Goal: Task Accomplishment & Management: Complete application form

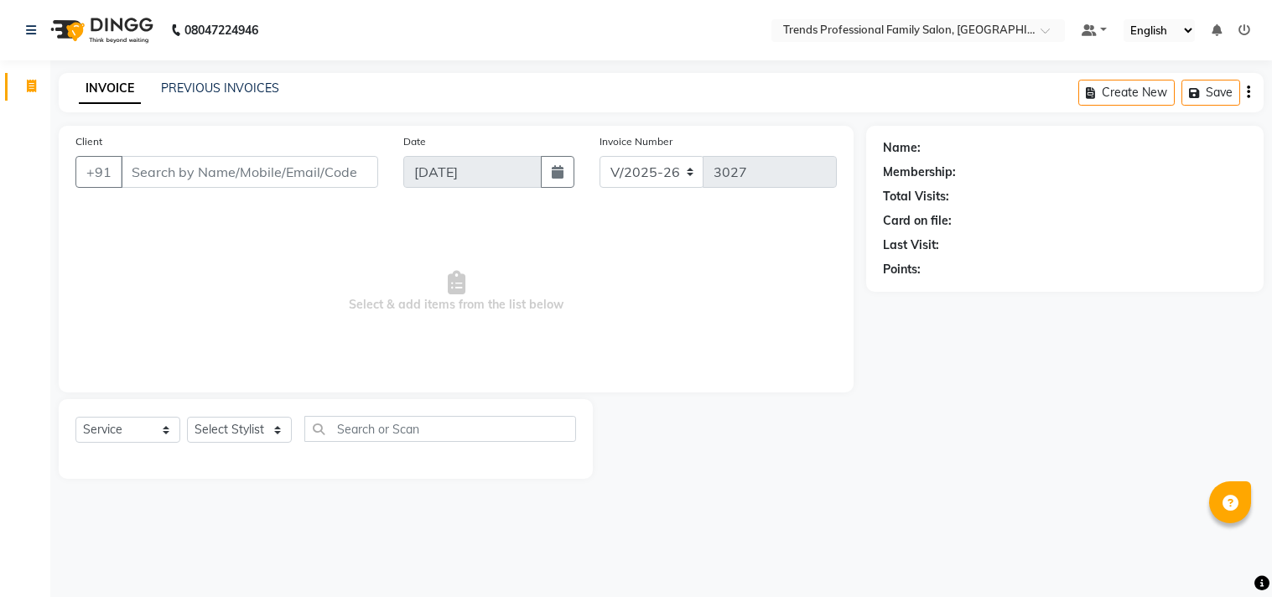
select select "7345"
select select "service"
click at [274, 437] on select "Select Stylist [PERSON_NAME] [PERSON_NAME] [PERSON_NAME] [PERSON_NAME] RUSTHAM …" at bounding box center [239, 430] width 105 height 26
select select "63519"
click at [187, 418] on select "Select Stylist [PERSON_NAME] [PERSON_NAME] [PERSON_NAME] [PERSON_NAME] RUSTHAM …" at bounding box center [239, 430] width 105 height 26
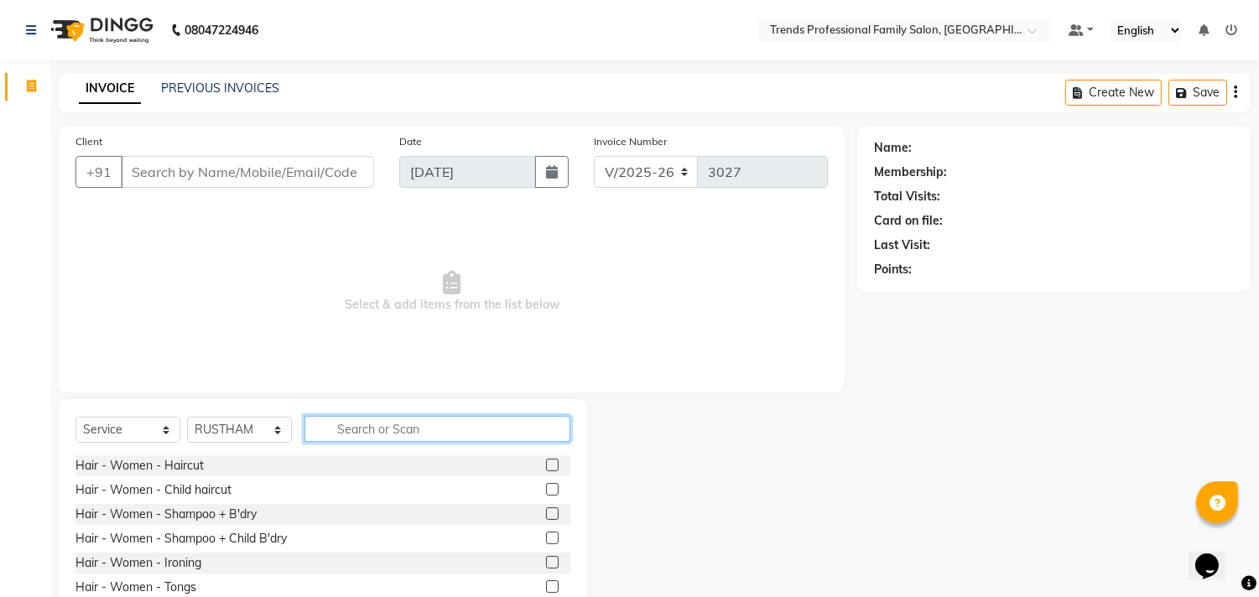
click at [450, 426] on input "text" at bounding box center [437, 429] width 266 height 26
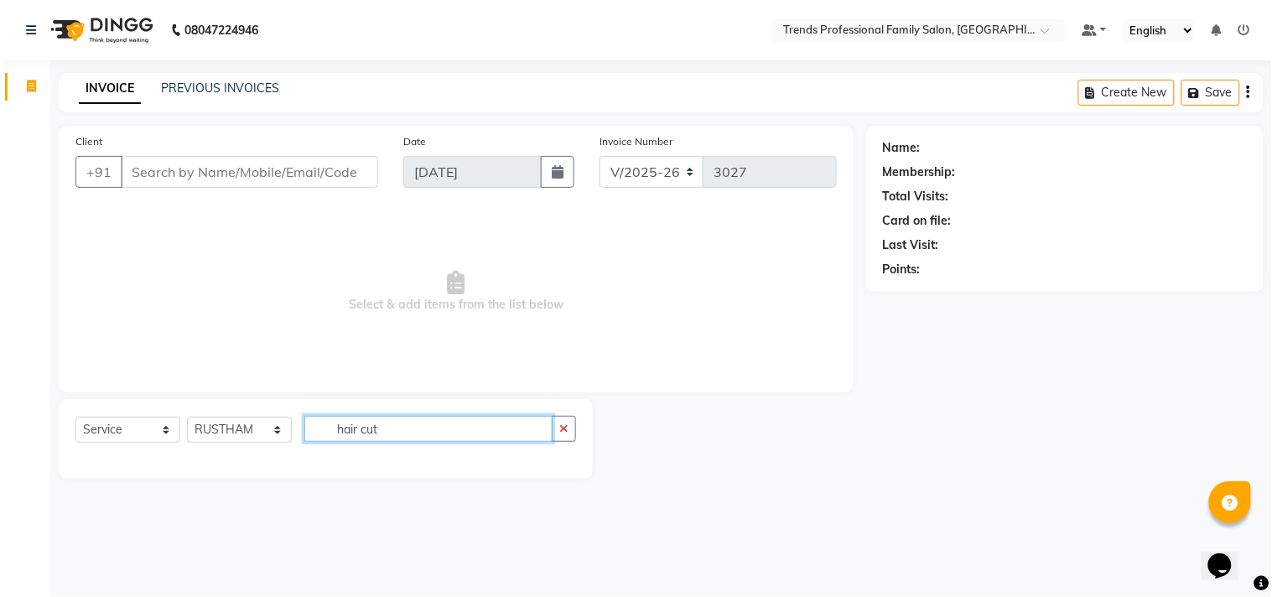
click at [394, 434] on input "hair cut" at bounding box center [428, 429] width 248 height 26
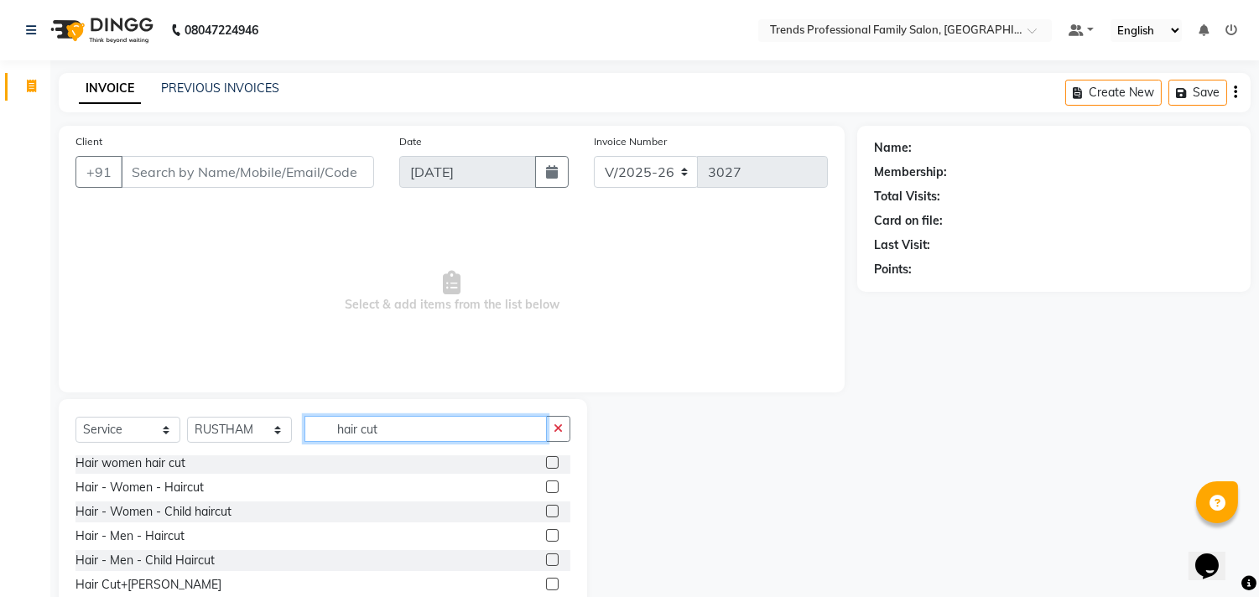
scroll to position [74, 0]
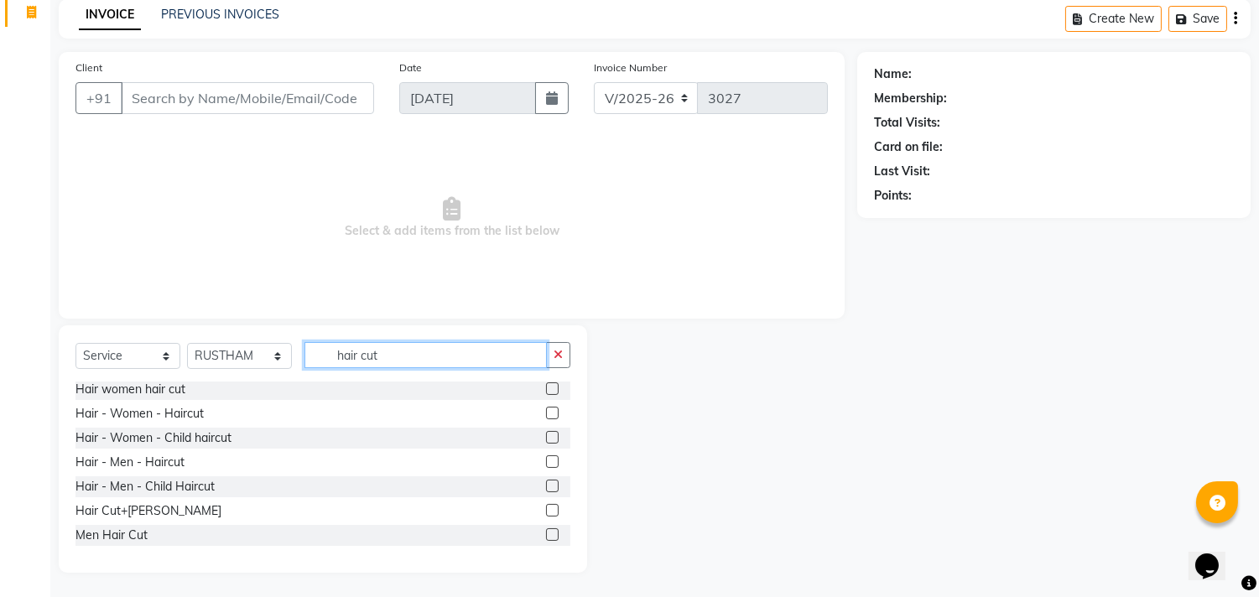
type input "hair cut"
click at [546, 504] on label at bounding box center [552, 510] width 13 height 13
click at [546, 506] on input "checkbox" at bounding box center [551, 511] width 11 height 11
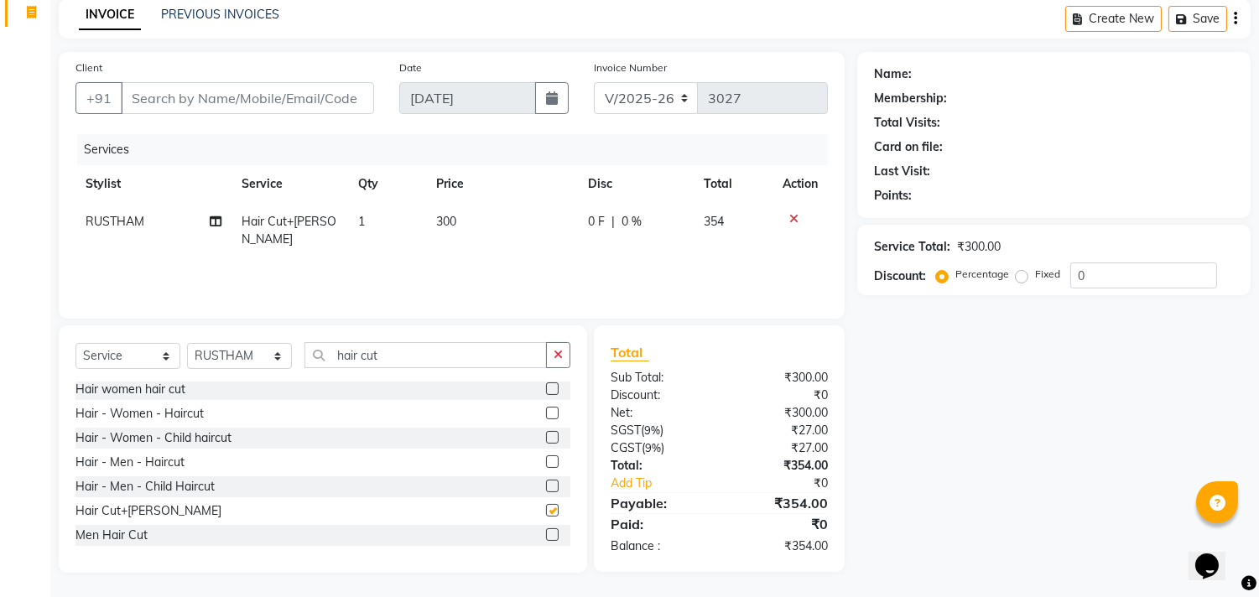
checkbox input "false"
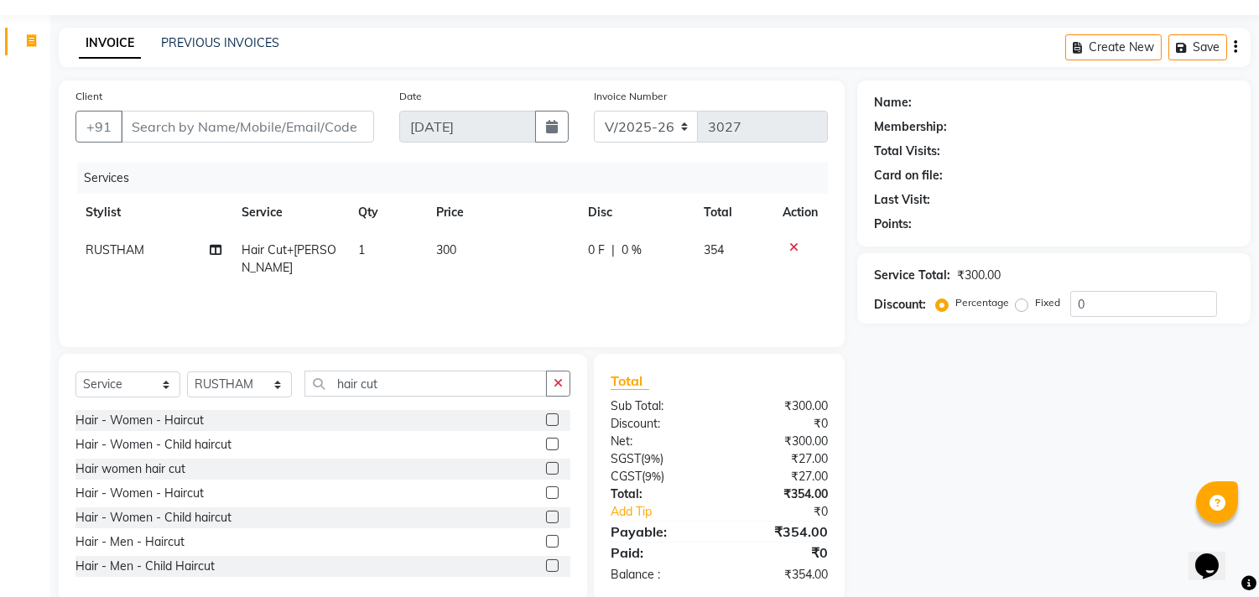
scroll to position [0, 0]
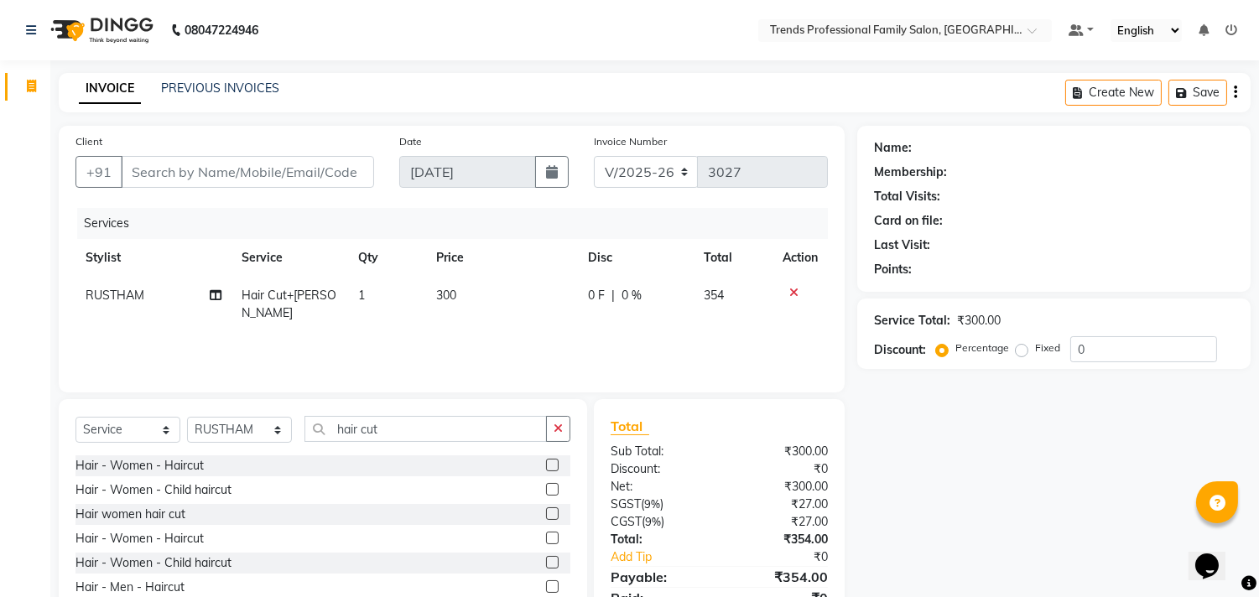
click at [1237, 95] on div "Create New Save" at bounding box center [1157, 92] width 185 height 39
click at [1236, 93] on icon "button" at bounding box center [1235, 92] width 3 height 1
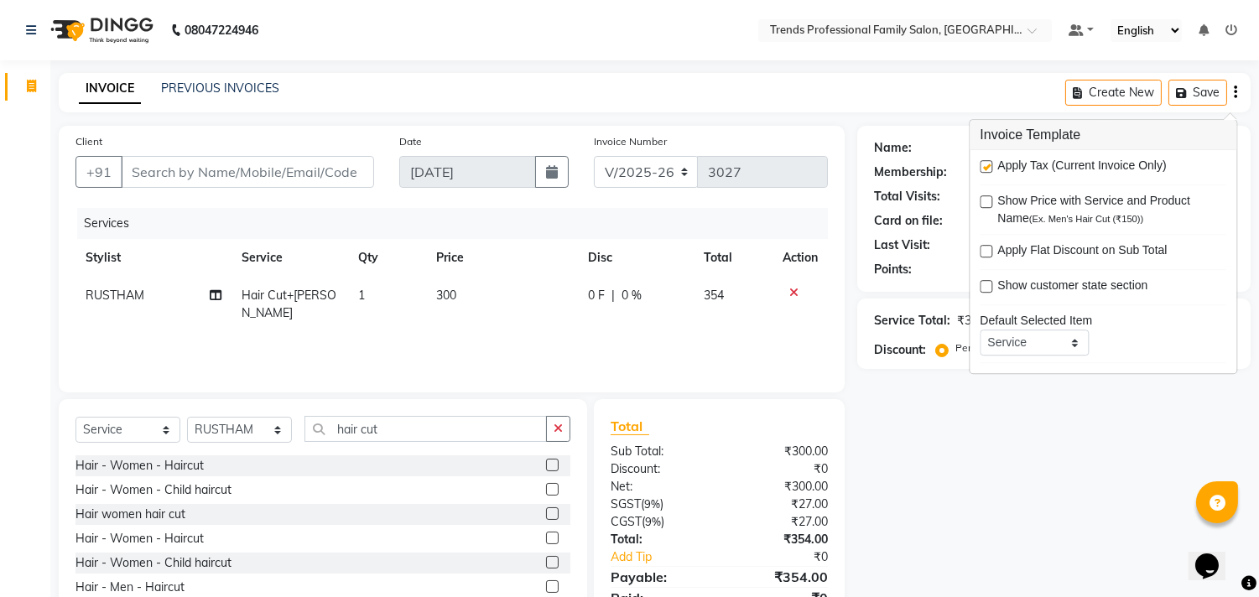
click at [985, 165] on label at bounding box center [986, 166] width 13 height 13
click at [985, 165] on input "checkbox" at bounding box center [985, 167] width 11 height 11
checkbox input "false"
drag, startPoint x: 876, startPoint y: 482, endPoint x: 889, endPoint y: 479, distance: 13.0
click at [889, 479] on div "Name: Membership: Total Visits: Card on file: Last Visit: Points: Service Total…" at bounding box center [1060, 386] width 406 height 521
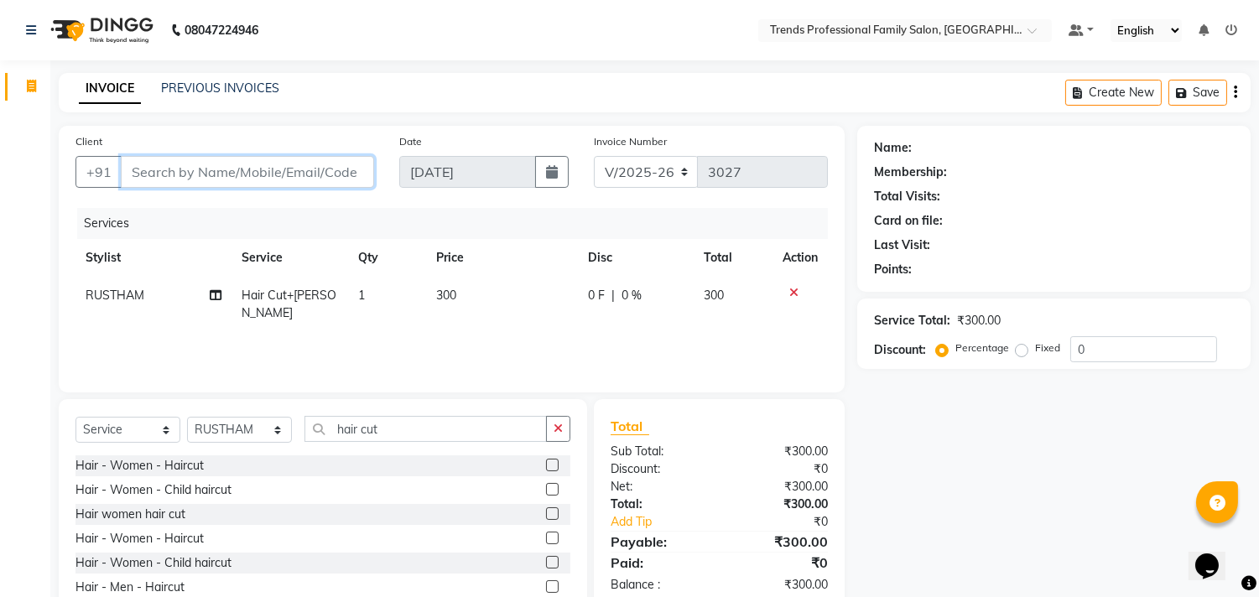
click at [161, 177] on input "Client" at bounding box center [247, 172] width 253 height 32
click at [133, 173] on input "Client" at bounding box center [247, 172] width 253 height 32
click at [1035, 351] on label "Fixed" at bounding box center [1047, 348] width 25 height 15
click at [1019, 351] on input "Fixed" at bounding box center [1025, 348] width 12 height 12
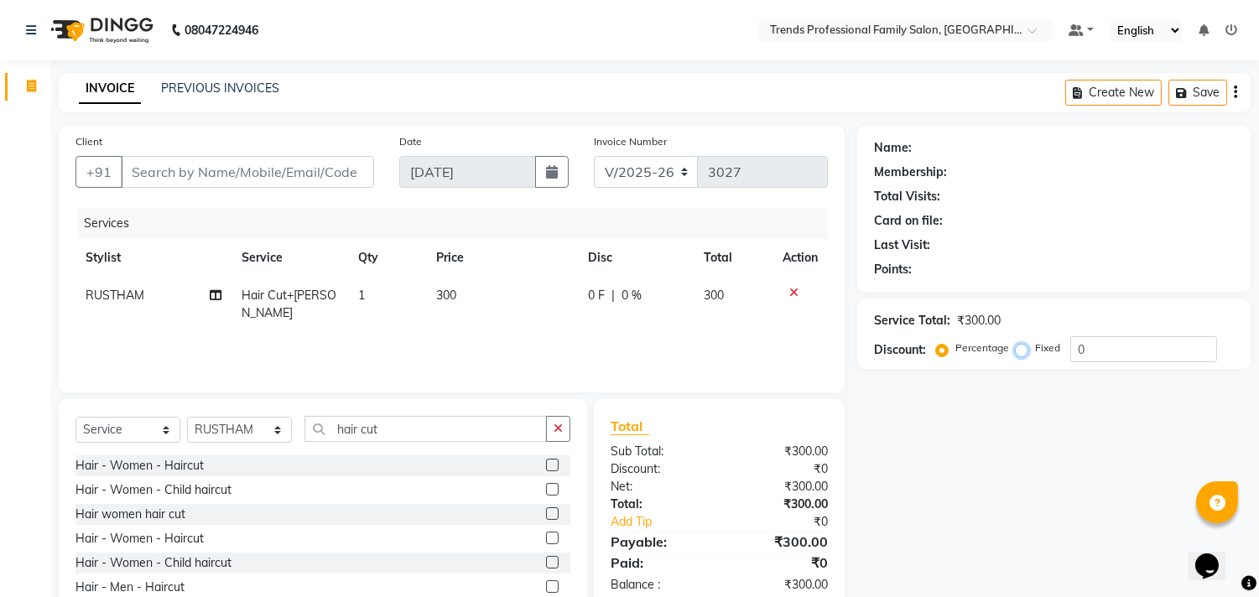
radio input "true"
click at [955, 350] on label "Percentage" at bounding box center [982, 348] width 54 height 15
click at [946, 350] on input "Percentage" at bounding box center [945, 348] width 12 height 12
radio input "true"
click at [248, 178] on input "Client" at bounding box center [247, 172] width 253 height 32
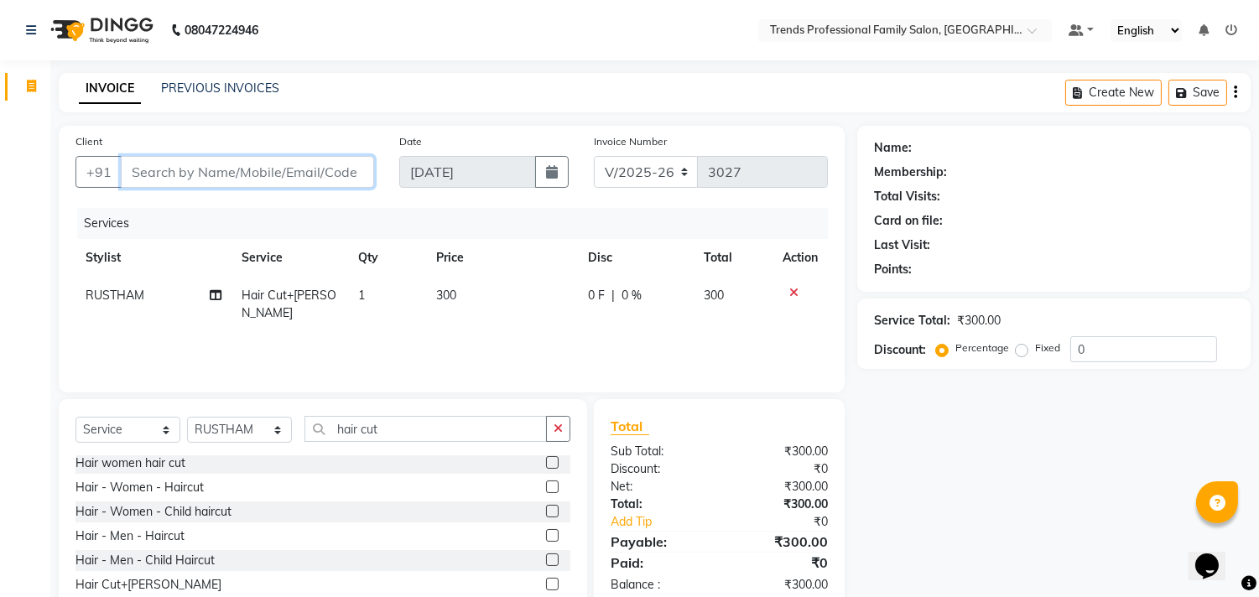
click at [145, 171] on input "Client" at bounding box center [247, 172] width 253 height 32
click at [137, 171] on input "Client" at bounding box center [247, 172] width 253 height 32
click at [135, 171] on input "Client" at bounding box center [247, 172] width 253 height 32
click at [131, 172] on input "Client" at bounding box center [247, 172] width 253 height 32
click at [130, 170] on input "Client" at bounding box center [247, 172] width 253 height 32
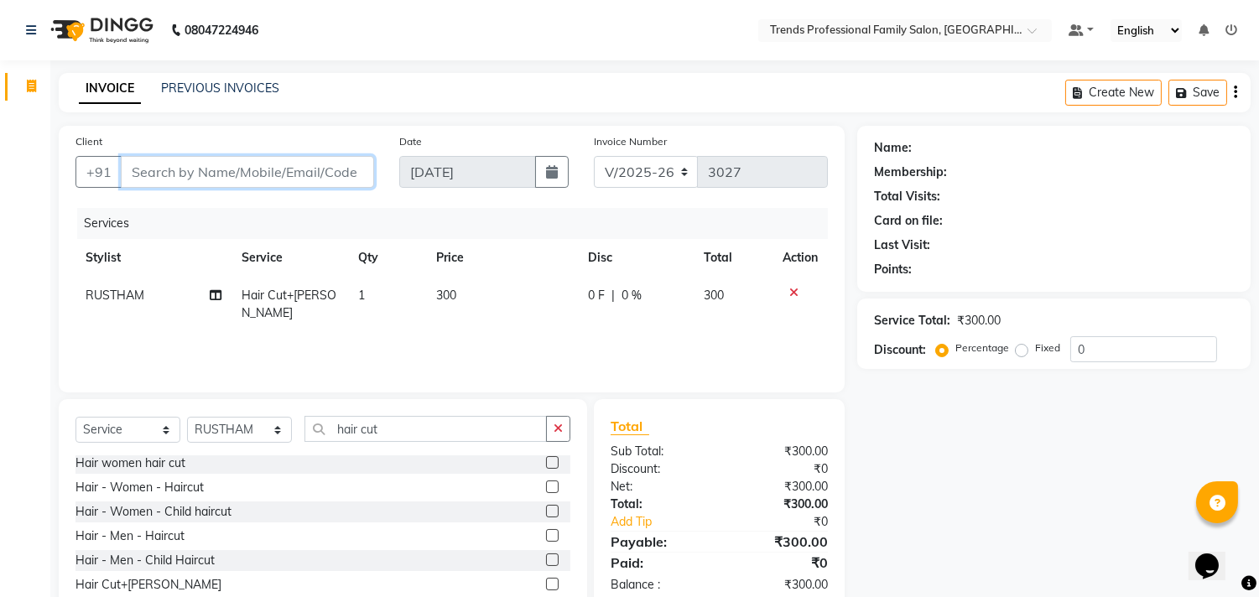
click at [132, 172] on input "Client" at bounding box center [247, 172] width 253 height 32
click at [133, 172] on input "Client" at bounding box center [247, 172] width 253 height 32
click at [137, 174] on input "Client" at bounding box center [247, 172] width 253 height 32
click at [131, 170] on input "Client" at bounding box center [247, 172] width 253 height 32
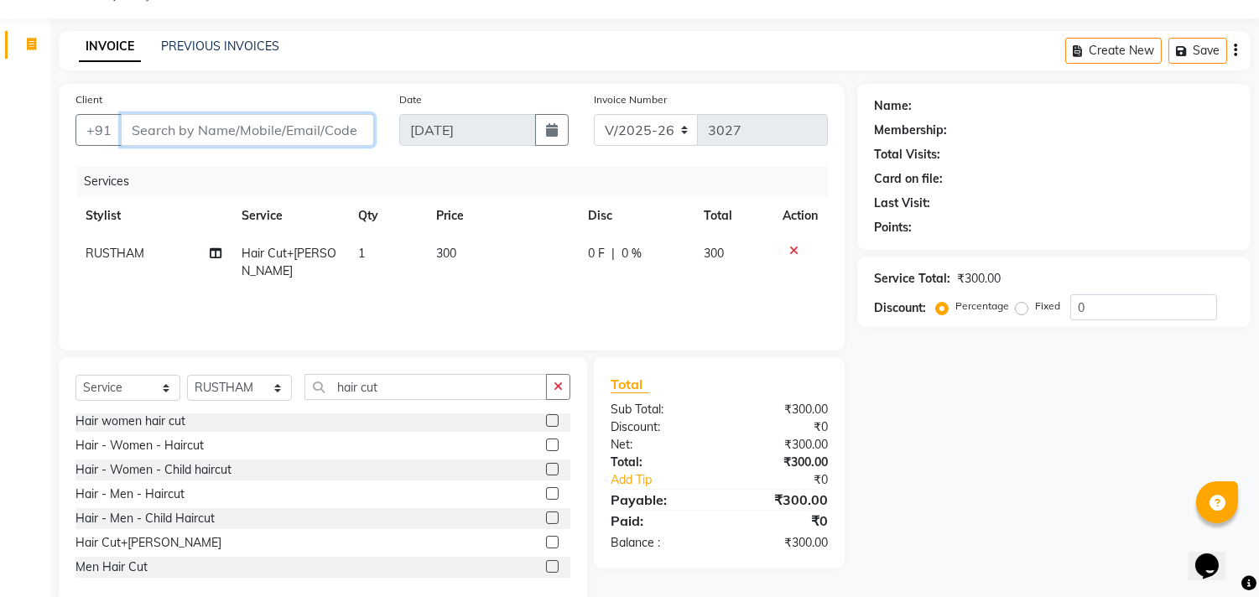
scroll to position [74, 0]
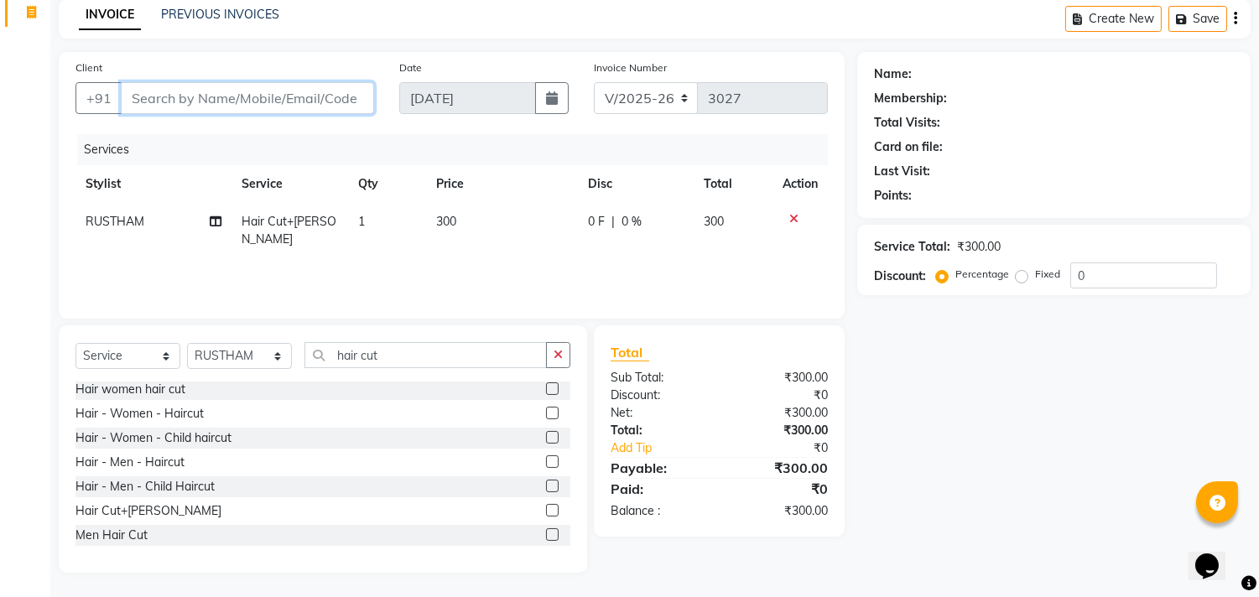
click at [262, 94] on input "Client" at bounding box center [247, 98] width 253 height 32
click at [273, 96] on input "Client" at bounding box center [247, 98] width 253 height 32
click at [263, 96] on input "Client" at bounding box center [247, 98] width 253 height 32
click at [133, 101] on input "Client" at bounding box center [247, 98] width 253 height 32
click at [135, 96] on input "Client" at bounding box center [247, 98] width 253 height 32
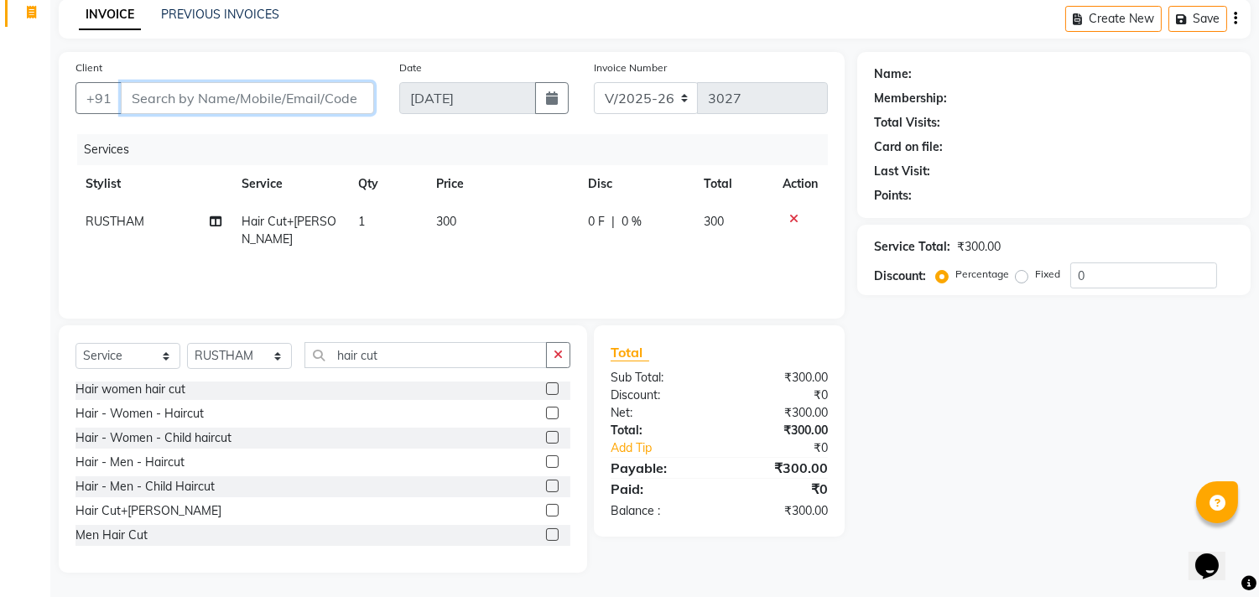
click at [138, 96] on input "Client" at bounding box center [247, 98] width 253 height 32
click at [135, 98] on input "Client" at bounding box center [247, 98] width 253 height 32
click at [128, 97] on input "Client" at bounding box center [247, 98] width 253 height 32
click at [136, 94] on input "Client" at bounding box center [247, 98] width 253 height 32
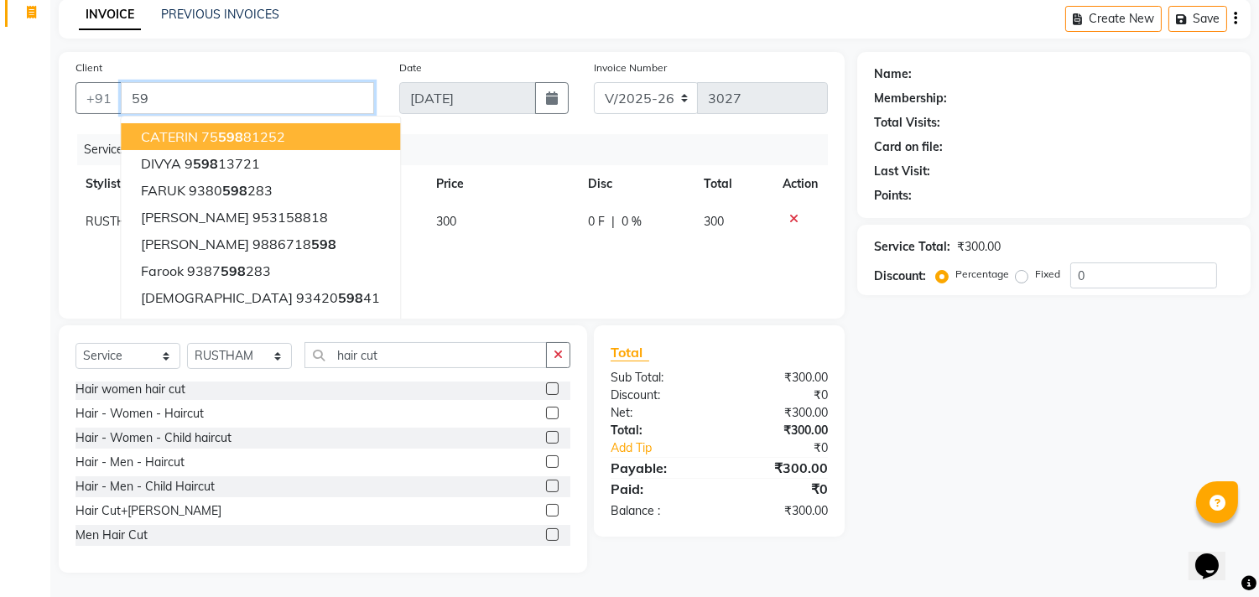
type input "5"
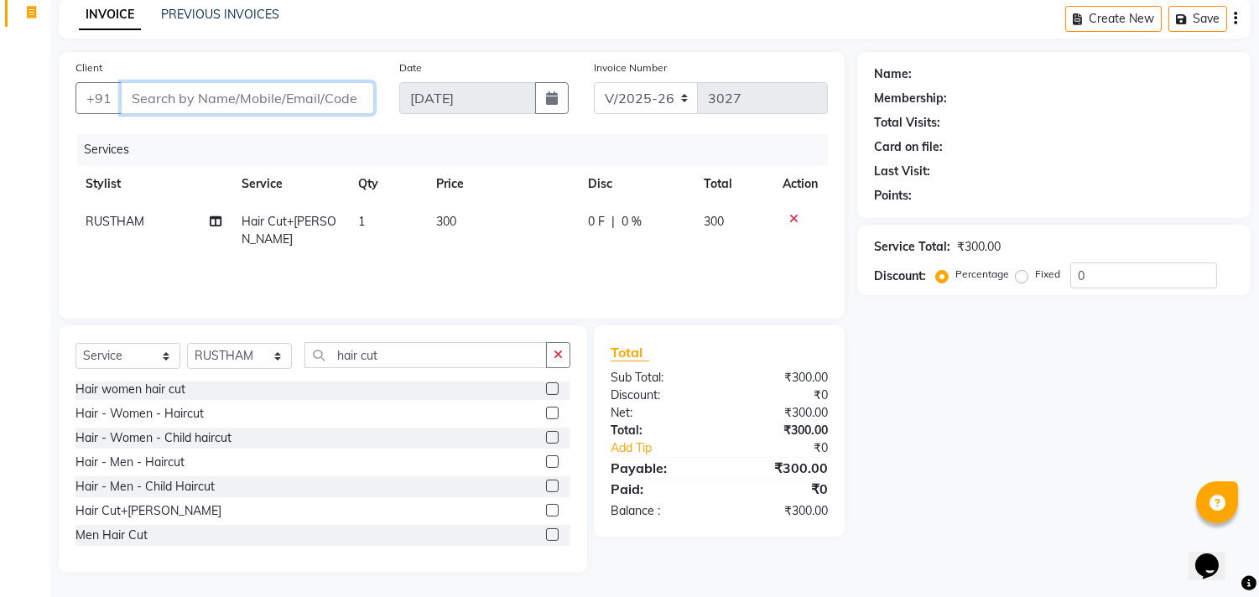
click at [155, 104] on input "Client" at bounding box center [247, 98] width 253 height 32
click at [139, 101] on input "Client" at bounding box center [247, 98] width 253 height 32
click at [146, 97] on input "Client" at bounding box center [247, 98] width 253 height 32
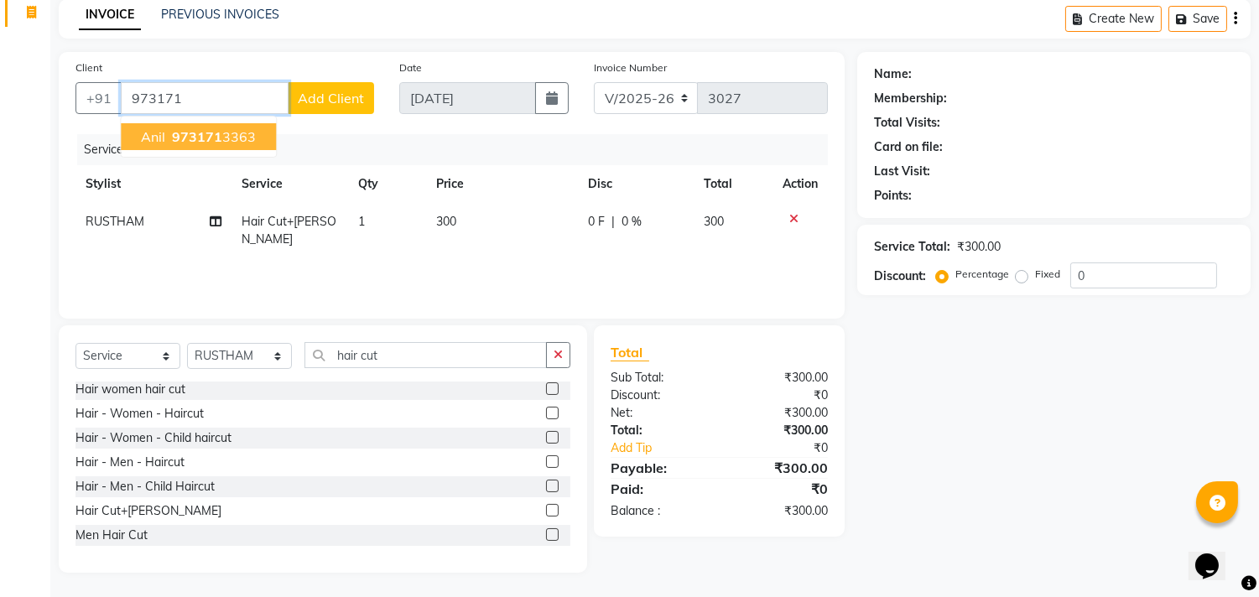
click at [221, 133] on ngb-highlight "973171 3363" at bounding box center [212, 136] width 87 height 17
type input "9731713363"
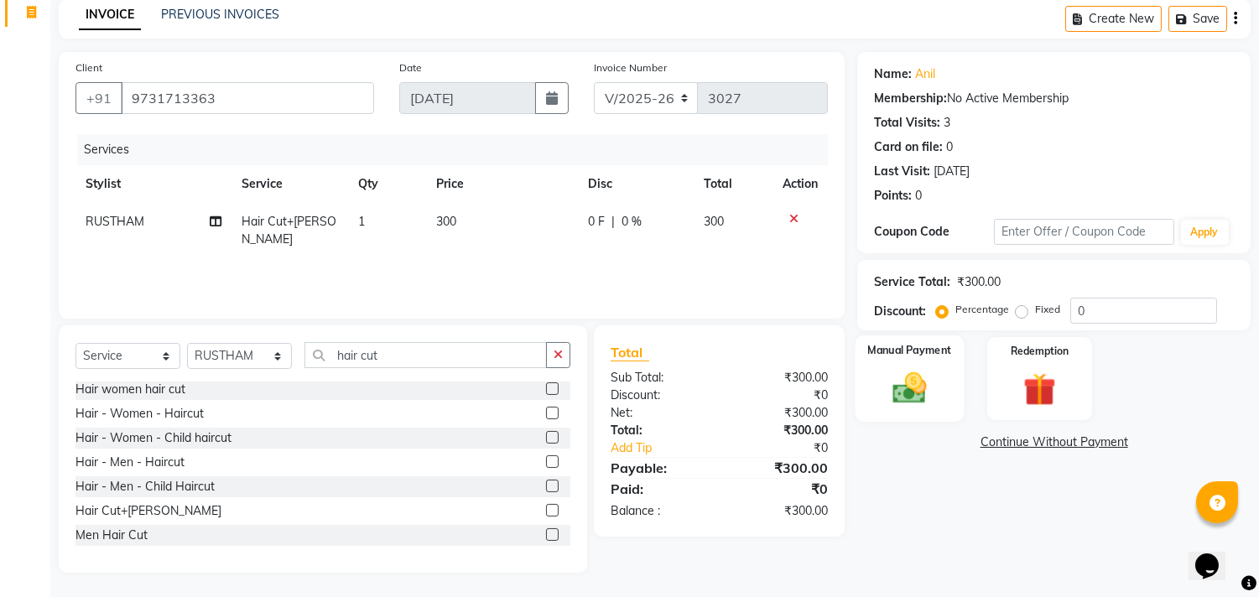
click at [907, 374] on img at bounding box center [909, 388] width 55 height 39
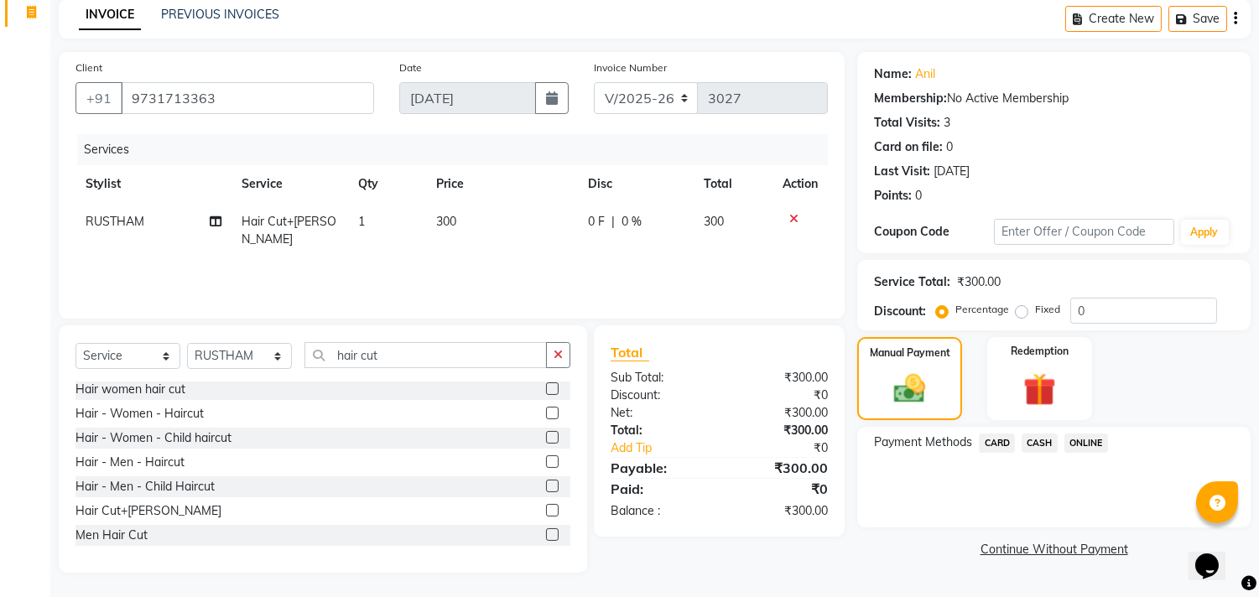
click at [1042, 437] on span "CASH" at bounding box center [1040, 443] width 36 height 19
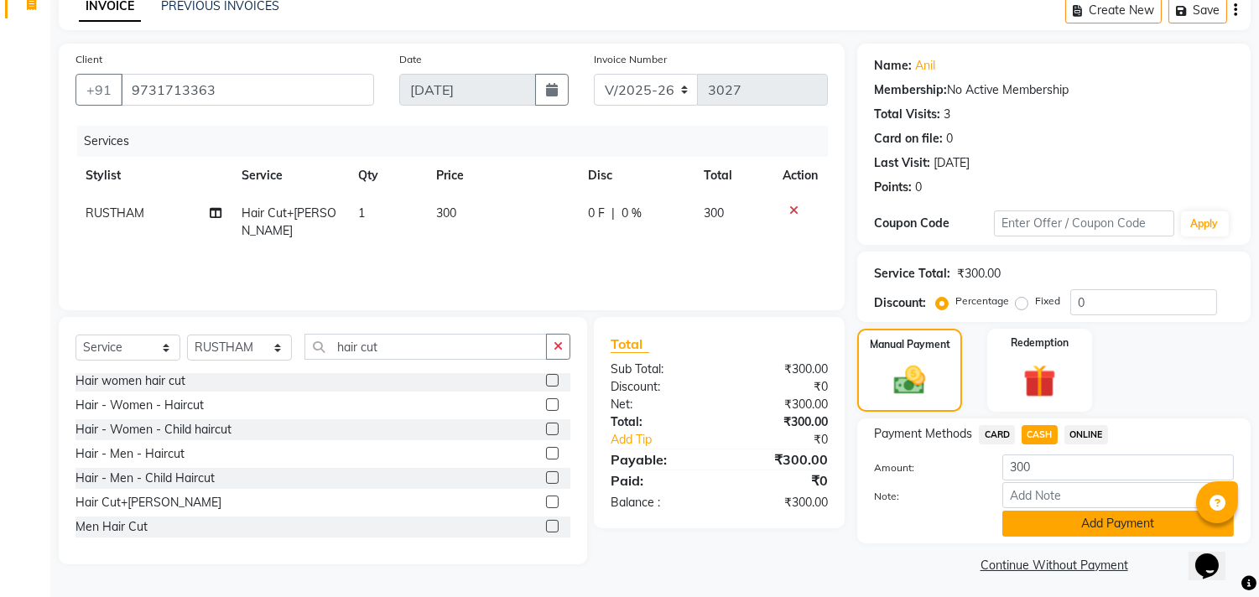
scroll to position [87, 0]
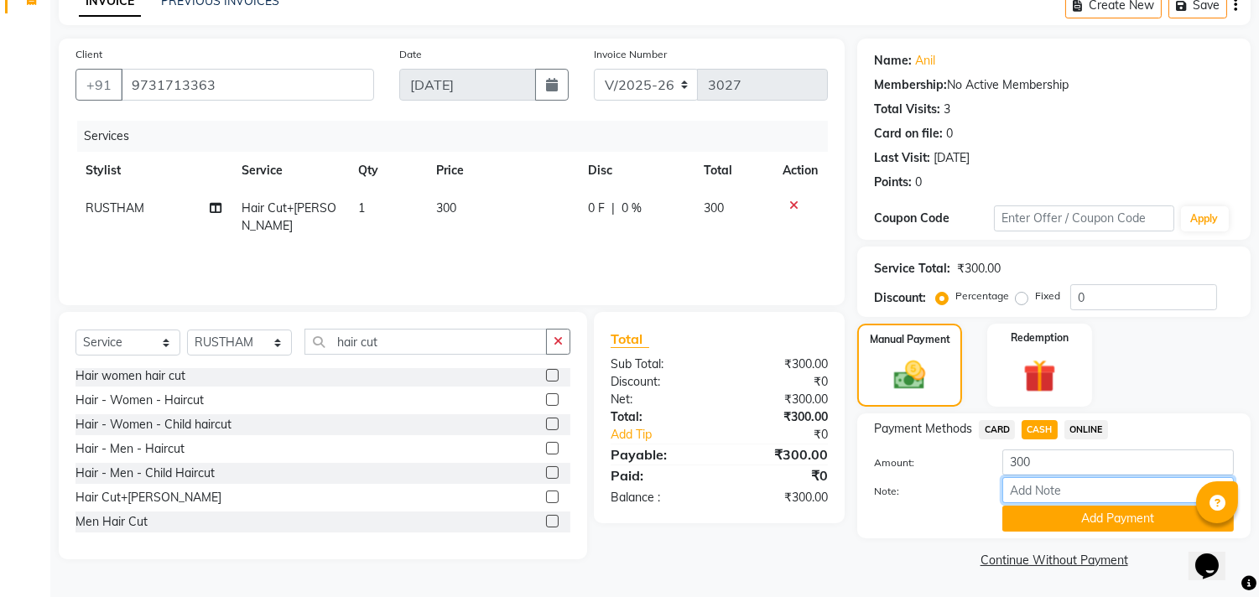
click at [1063, 500] on input "Note:" at bounding box center [1117, 490] width 231 height 26
type input "THANK YOU VISIT AGAIN"
click at [1070, 523] on button "Add Payment" at bounding box center [1117, 519] width 231 height 26
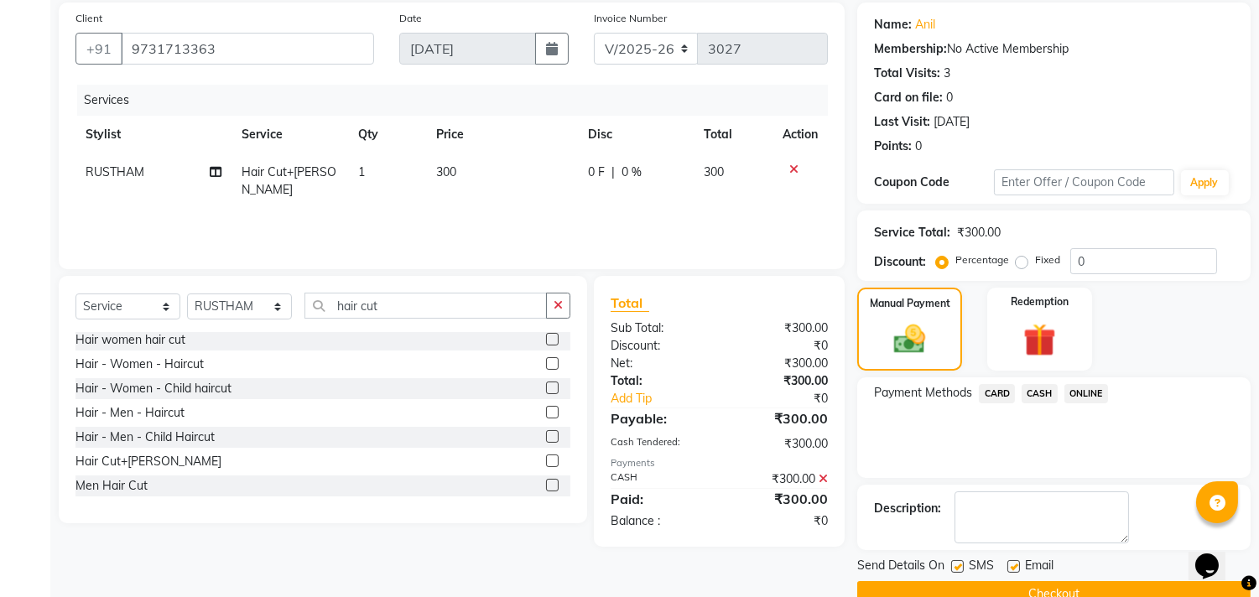
scroll to position [157, 0]
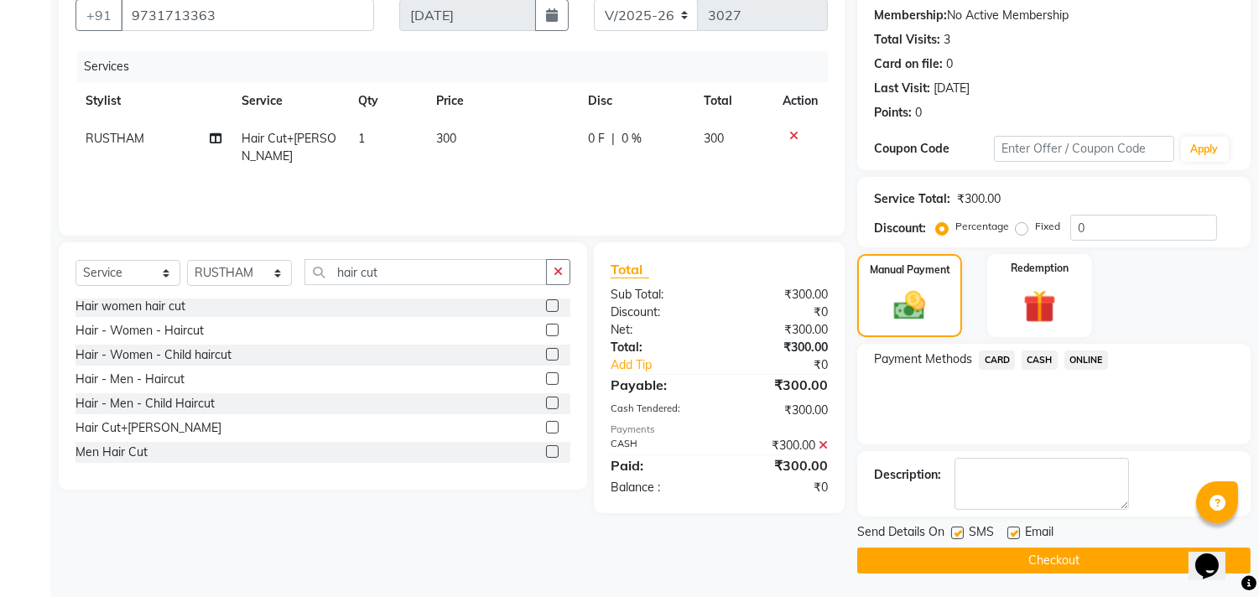
click at [824, 446] on icon at bounding box center [823, 445] width 9 height 12
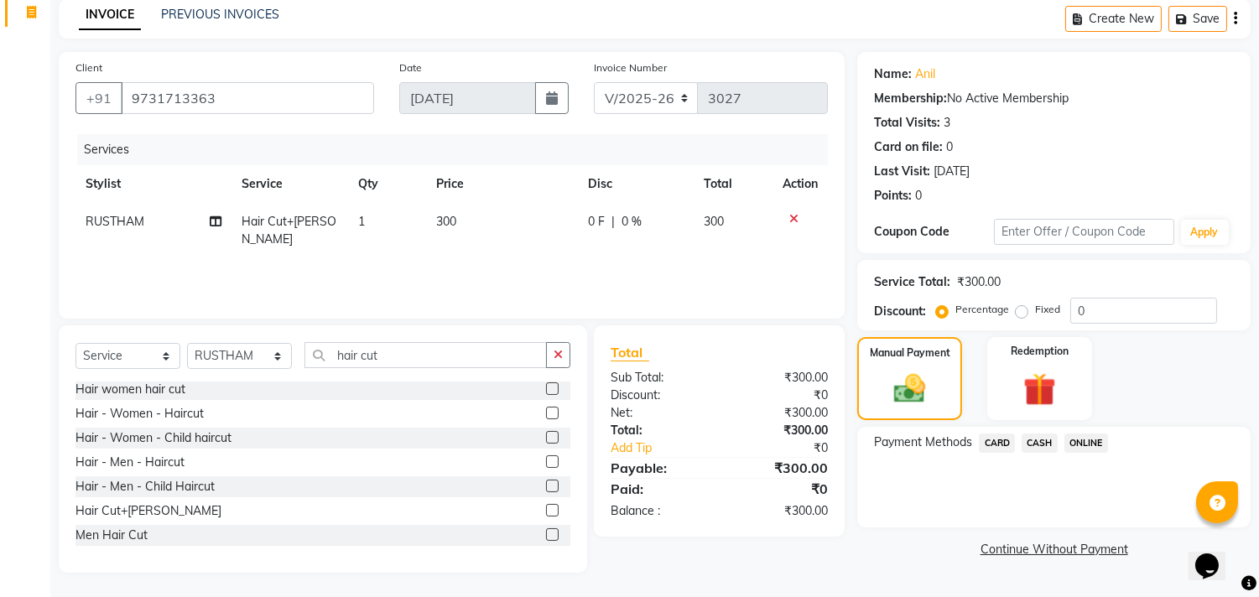
click at [1046, 445] on span "CASH" at bounding box center [1040, 443] width 36 height 19
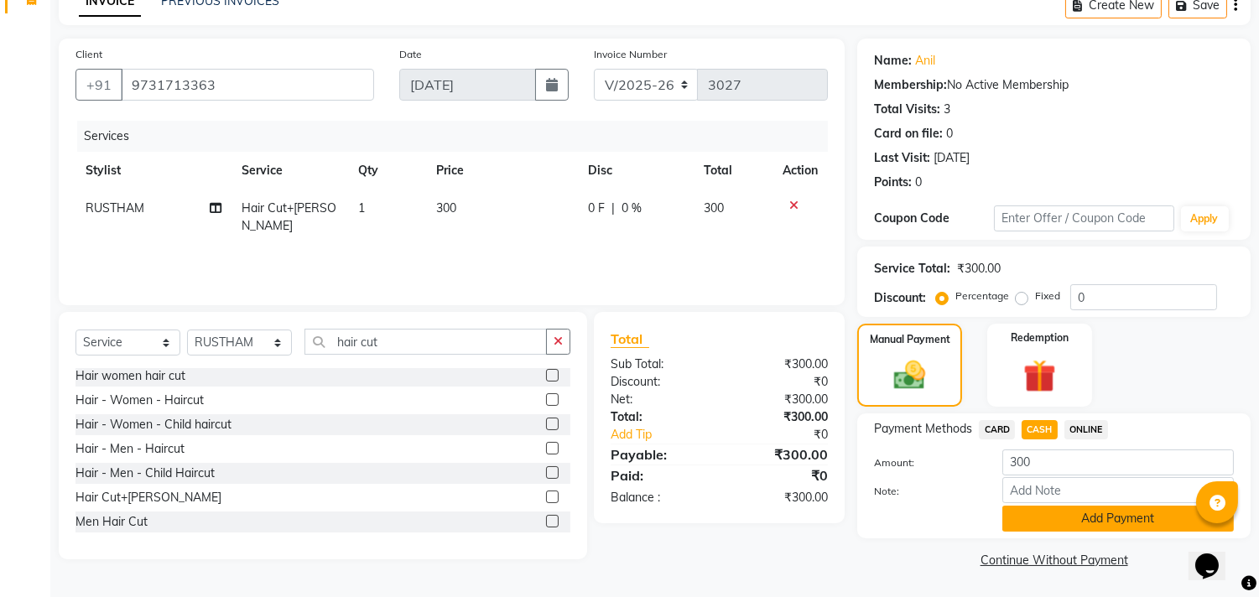
click at [1033, 520] on button "Add Payment" at bounding box center [1117, 519] width 231 height 26
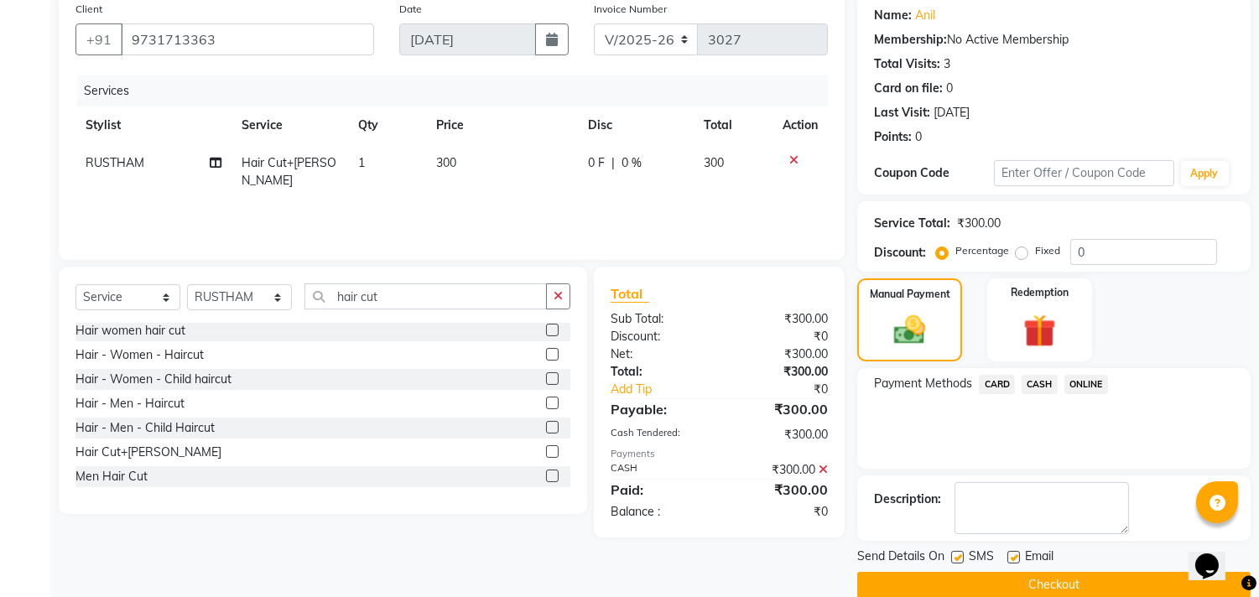
scroll to position [157, 0]
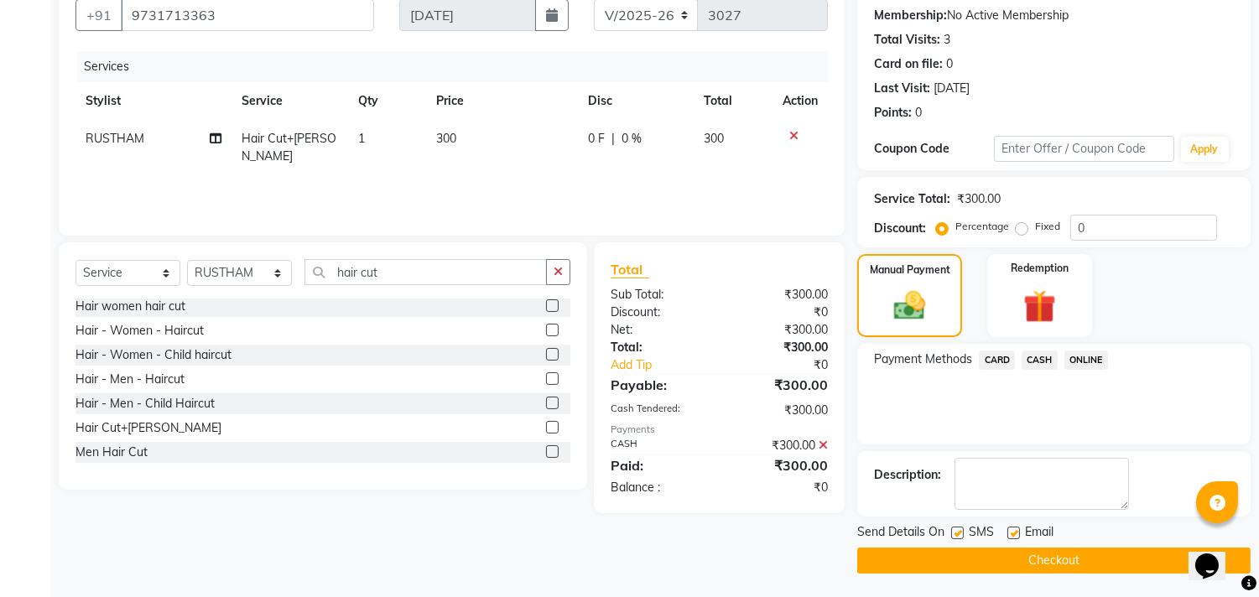
click at [1011, 532] on label at bounding box center [1013, 533] width 13 height 13
click at [1011, 532] on input "checkbox" at bounding box center [1012, 533] width 11 height 11
checkbox input "false"
click at [826, 445] on icon at bounding box center [823, 445] width 9 height 12
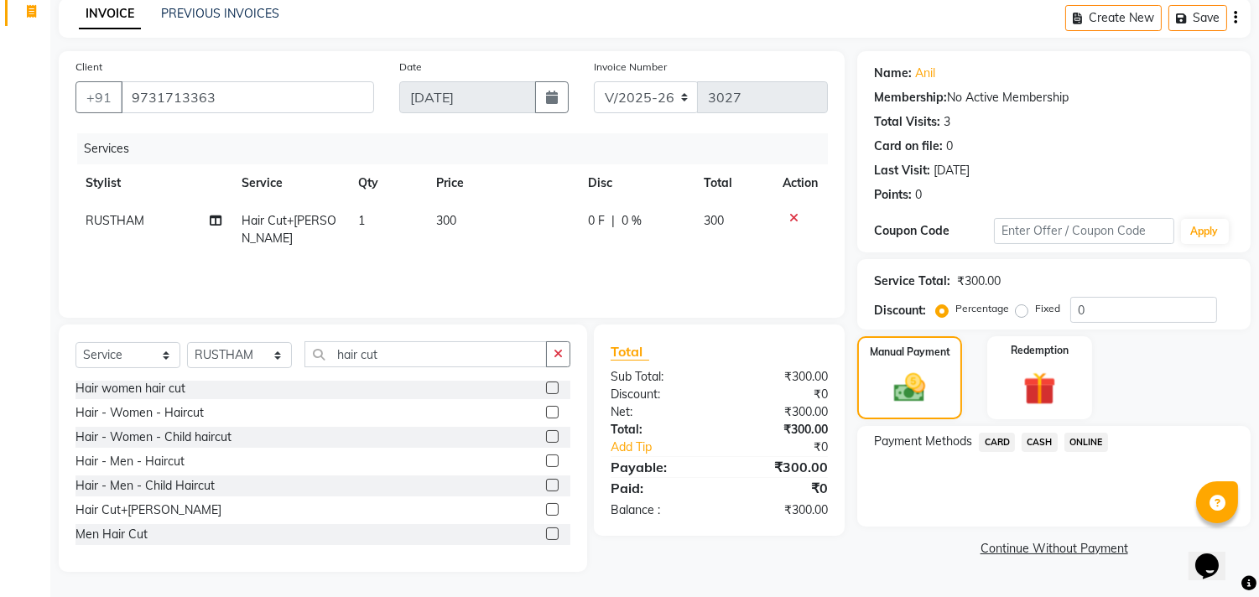
scroll to position [74, 0]
click at [942, 398] on div "Manual Payment" at bounding box center [909, 378] width 109 height 86
click at [1045, 439] on span "CASH" at bounding box center [1040, 443] width 36 height 19
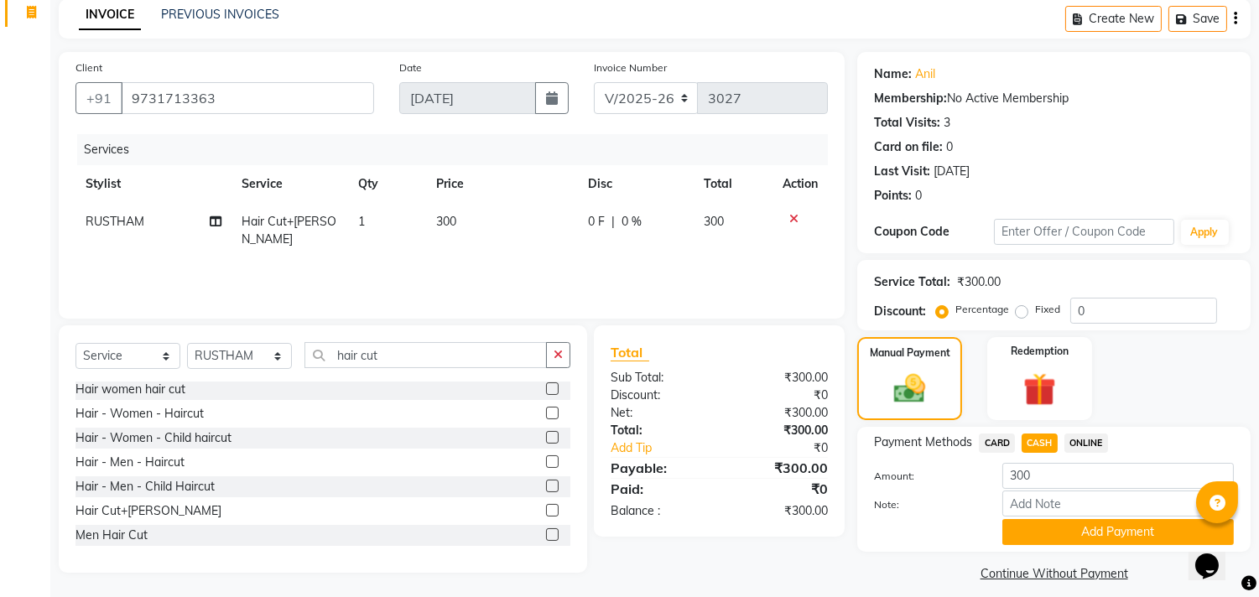
scroll to position [87, 0]
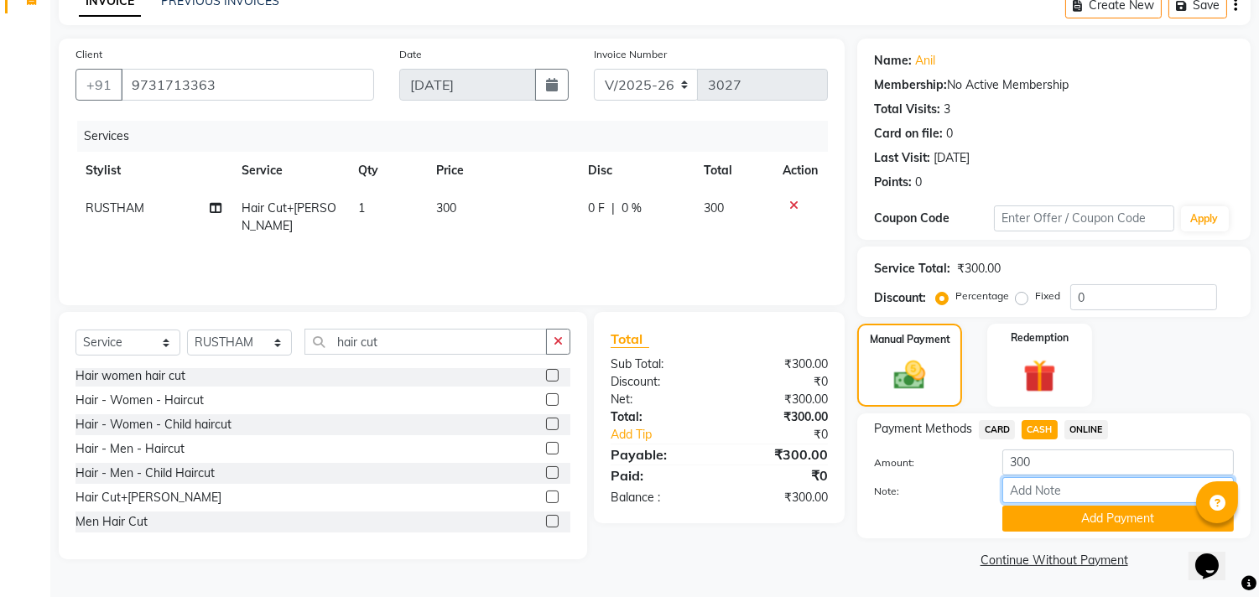
click at [1034, 489] on input "Note:" at bounding box center [1117, 490] width 231 height 26
type input "THANK YOU VISIT AGAIN"
click at [1079, 516] on button "Add Payment" at bounding box center [1117, 519] width 231 height 26
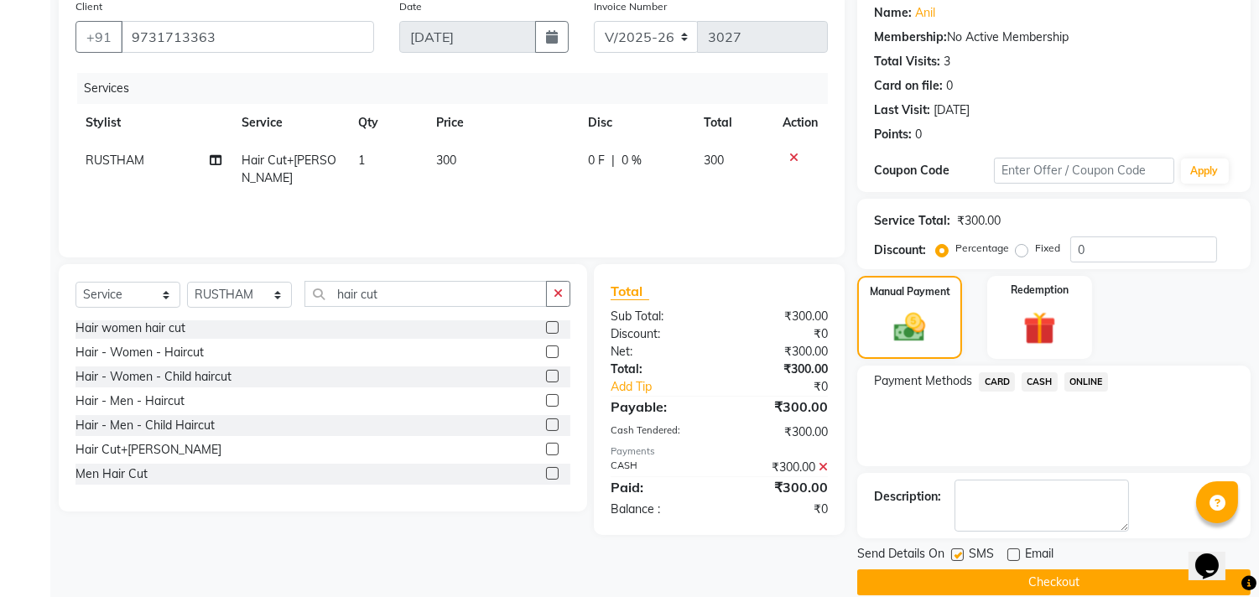
scroll to position [157, 0]
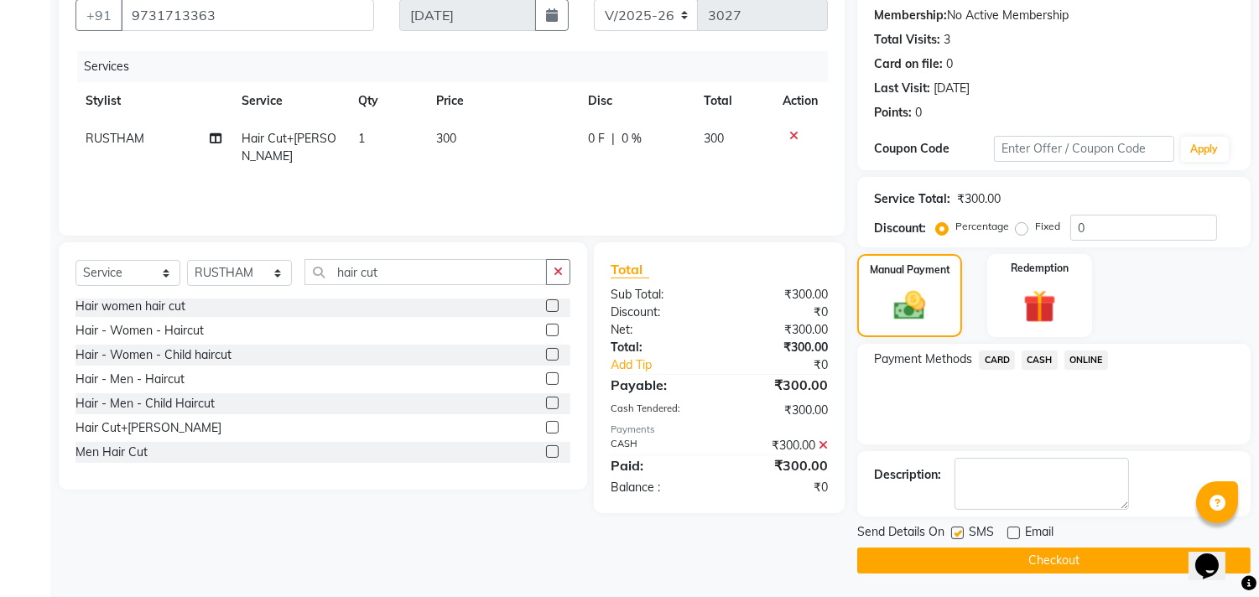
click at [823, 446] on icon at bounding box center [823, 445] width 9 height 12
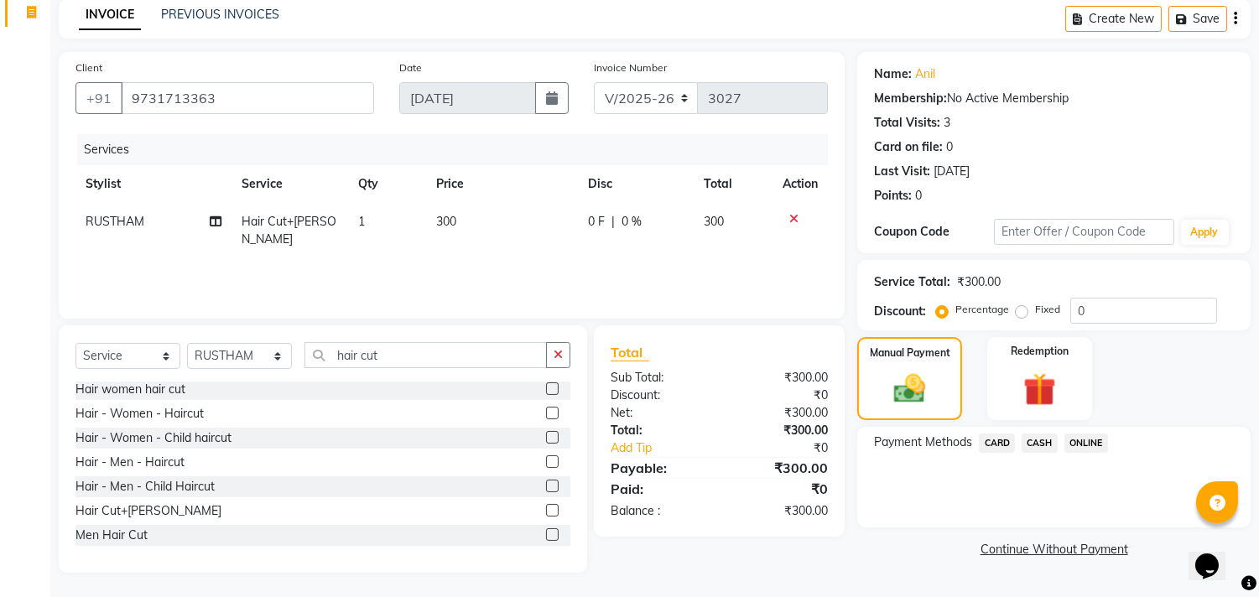
click at [1038, 445] on span "CASH" at bounding box center [1040, 443] width 36 height 19
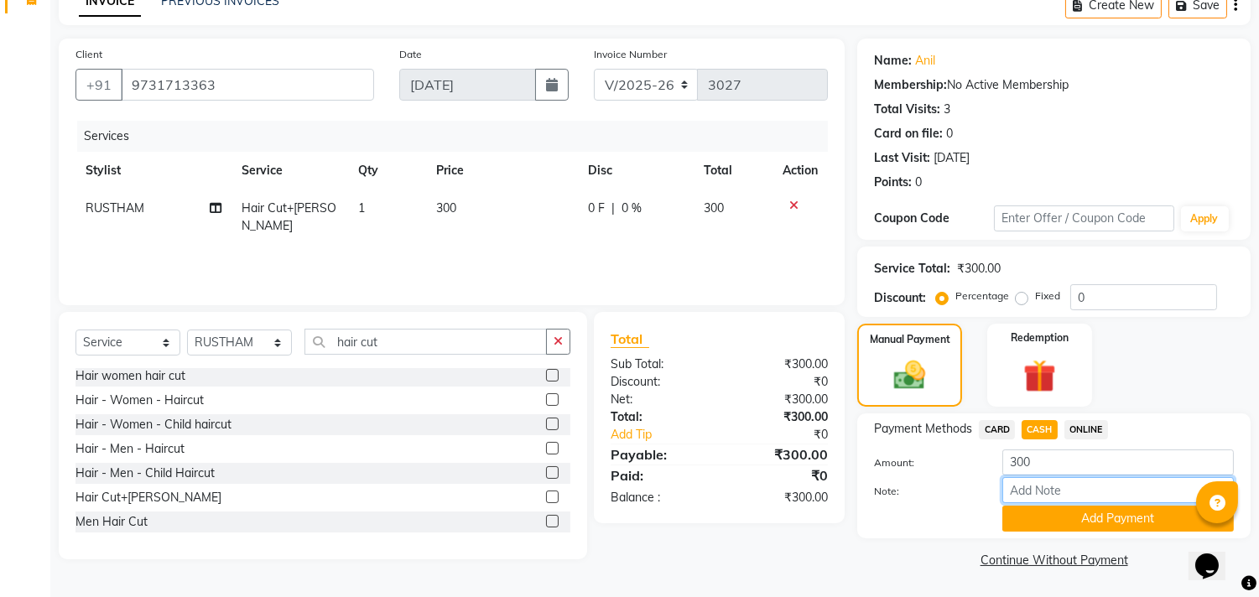
click at [1027, 492] on input "Note:" at bounding box center [1117, 490] width 231 height 26
type input "THANK YOU VISIT AGAIN"
click at [1040, 525] on button "Add Payment" at bounding box center [1117, 519] width 231 height 26
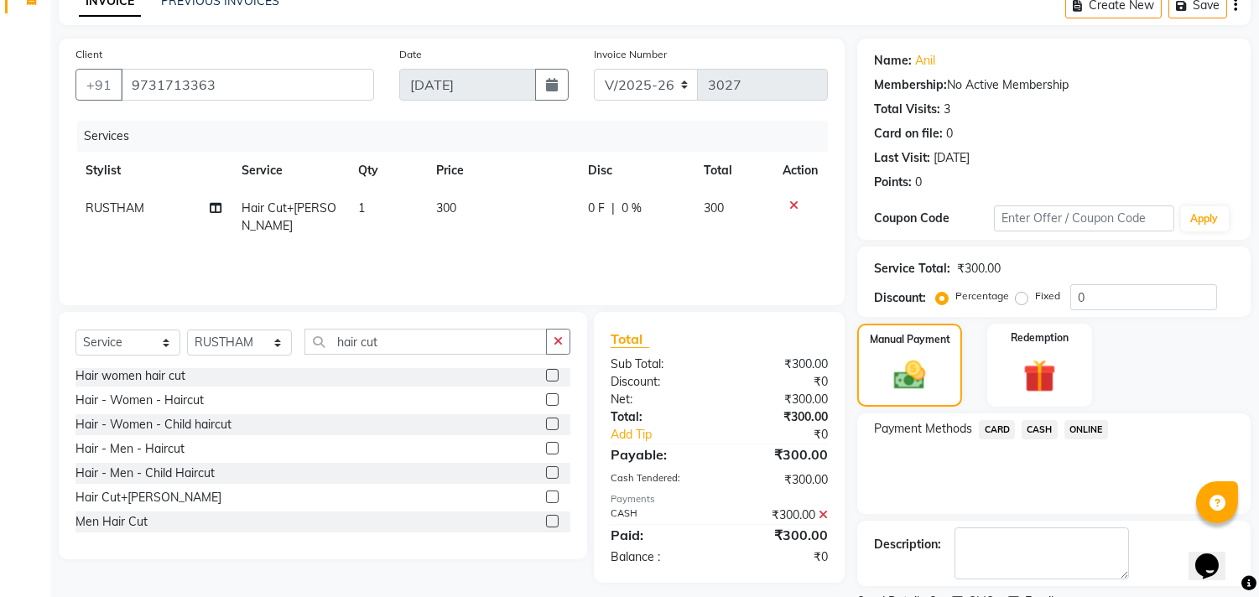
scroll to position [157, 0]
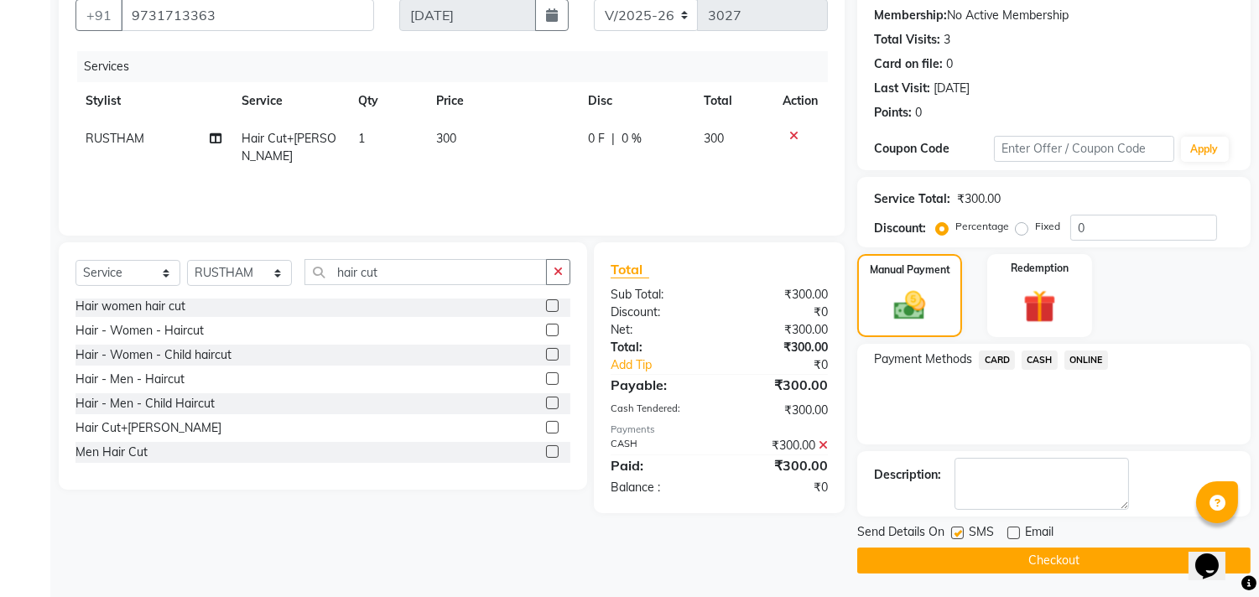
click at [958, 532] on label at bounding box center [957, 533] width 13 height 13
click at [958, 532] on input "checkbox" at bounding box center [956, 533] width 11 height 11
click at [958, 532] on label at bounding box center [957, 533] width 13 height 13
click at [958, 532] on input "checkbox" at bounding box center [956, 533] width 11 height 11
checkbox input "true"
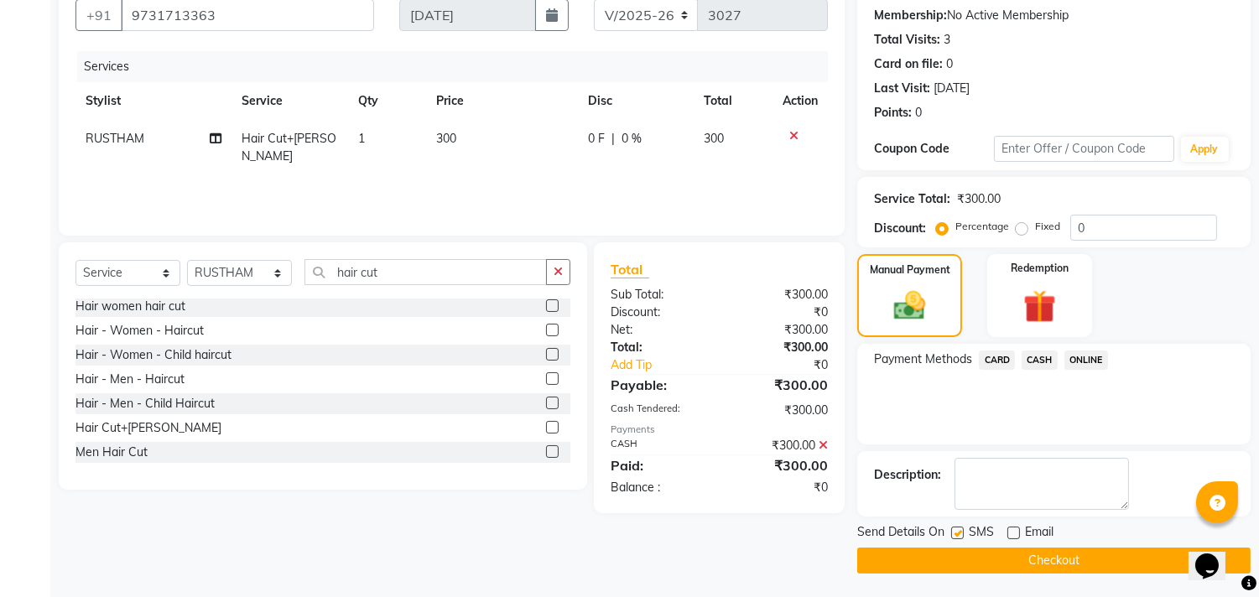
click at [966, 551] on button "Checkout" at bounding box center [1053, 561] width 393 height 26
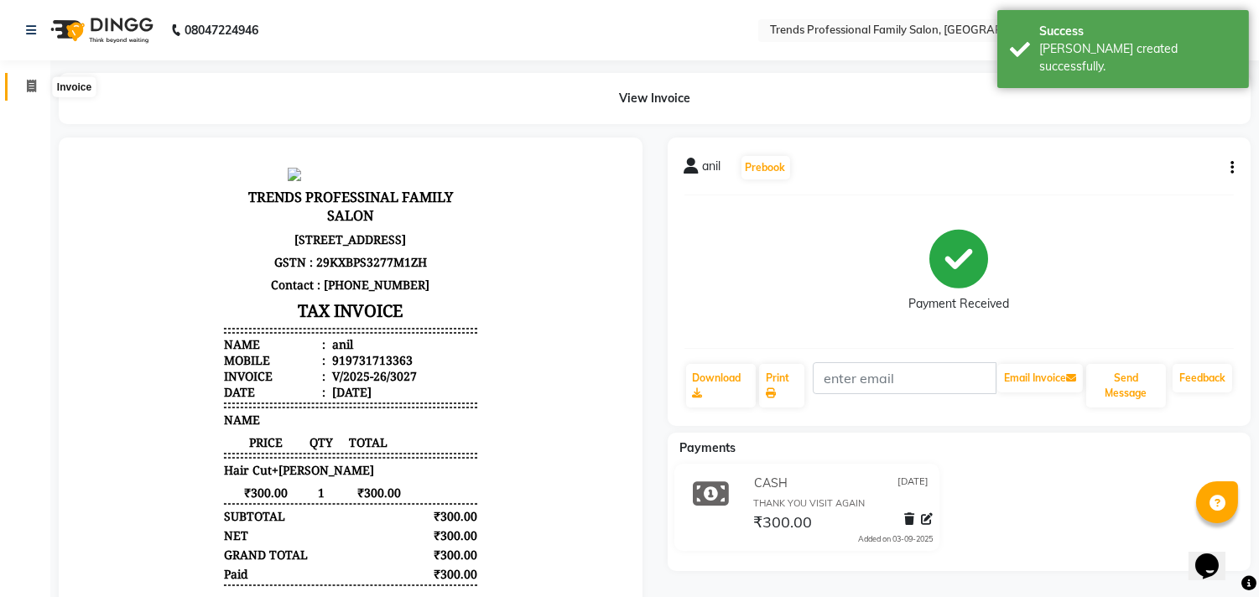
click at [34, 80] on icon at bounding box center [31, 86] width 9 height 13
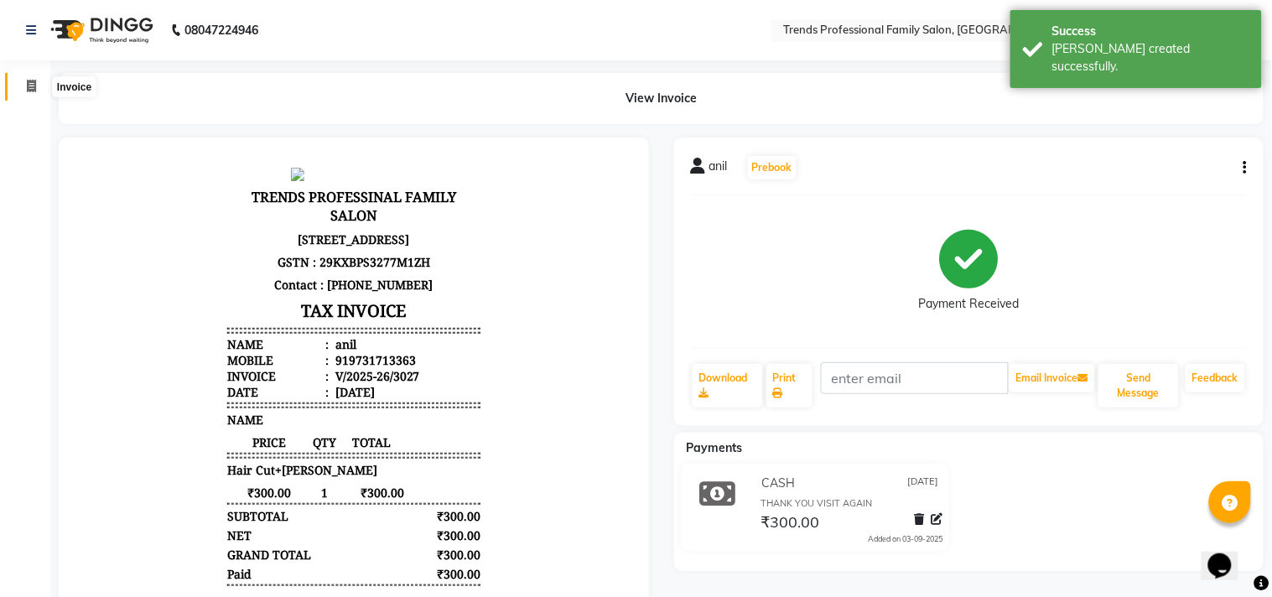
select select "7345"
select select "service"
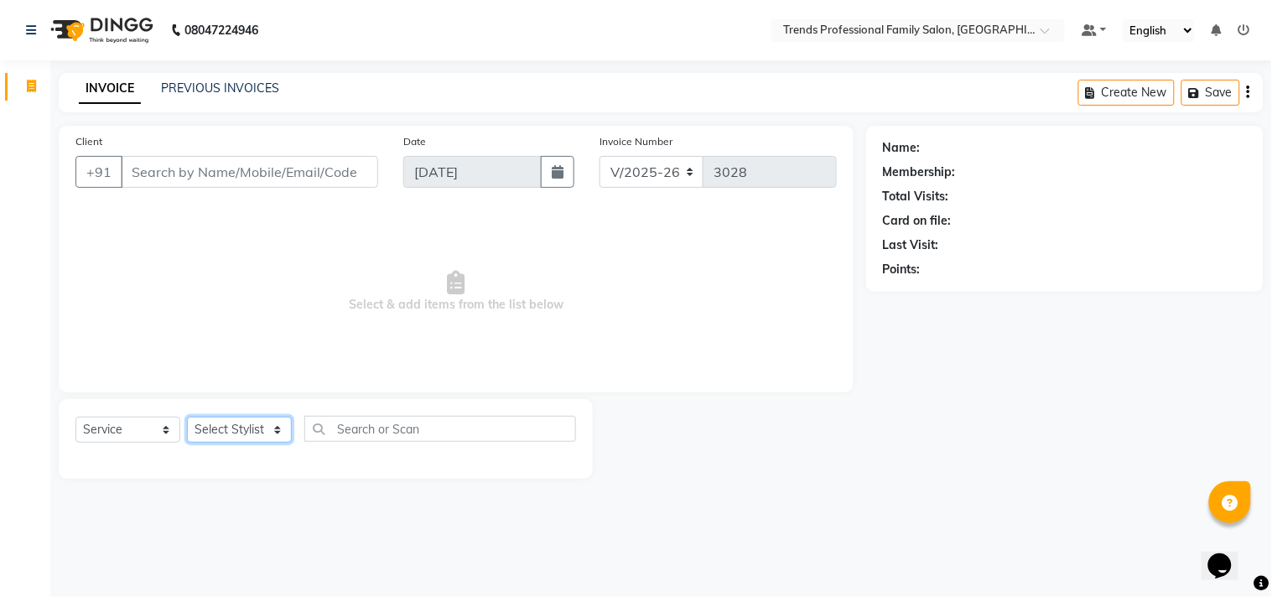
click at [268, 441] on select "Select Stylist [PERSON_NAME] [PERSON_NAME] [PERSON_NAME] [PERSON_NAME] RUSTHAM …" at bounding box center [239, 430] width 105 height 26
select select "84239"
click at [187, 418] on select "Select Stylist [PERSON_NAME] [PERSON_NAME] [PERSON_NAME] [PERSON_NAME] RUSTHAM …" at bounding box center [239, 430] width 105 height 26
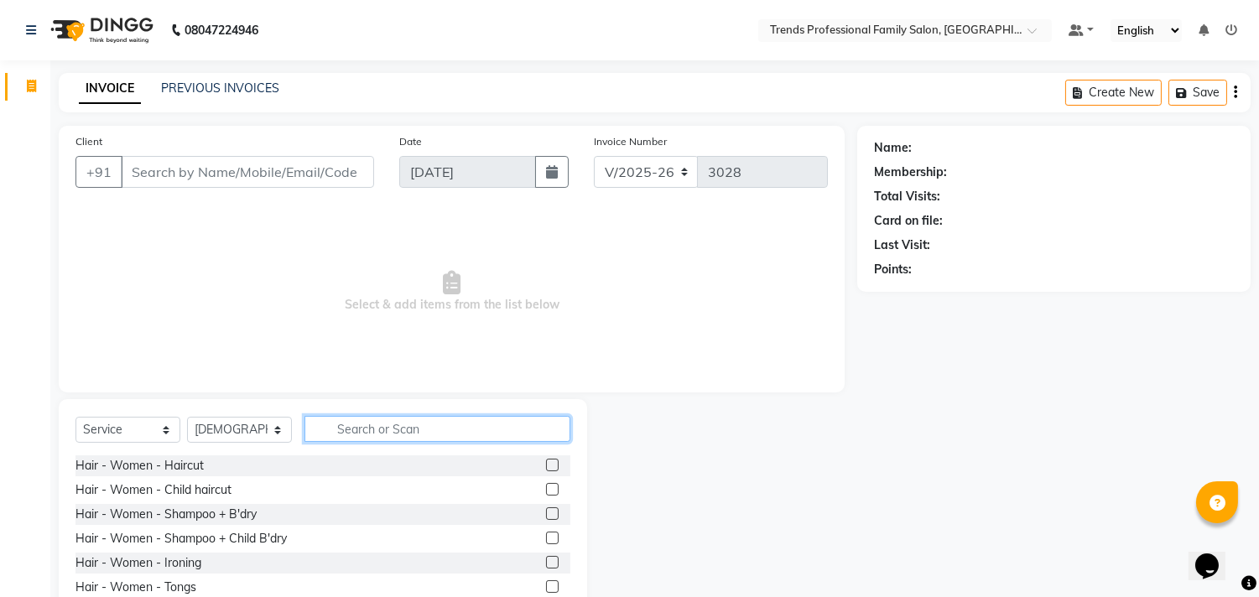
click at [362, 418] on input "text" at bounding box center [437, 429] width 266 height 26
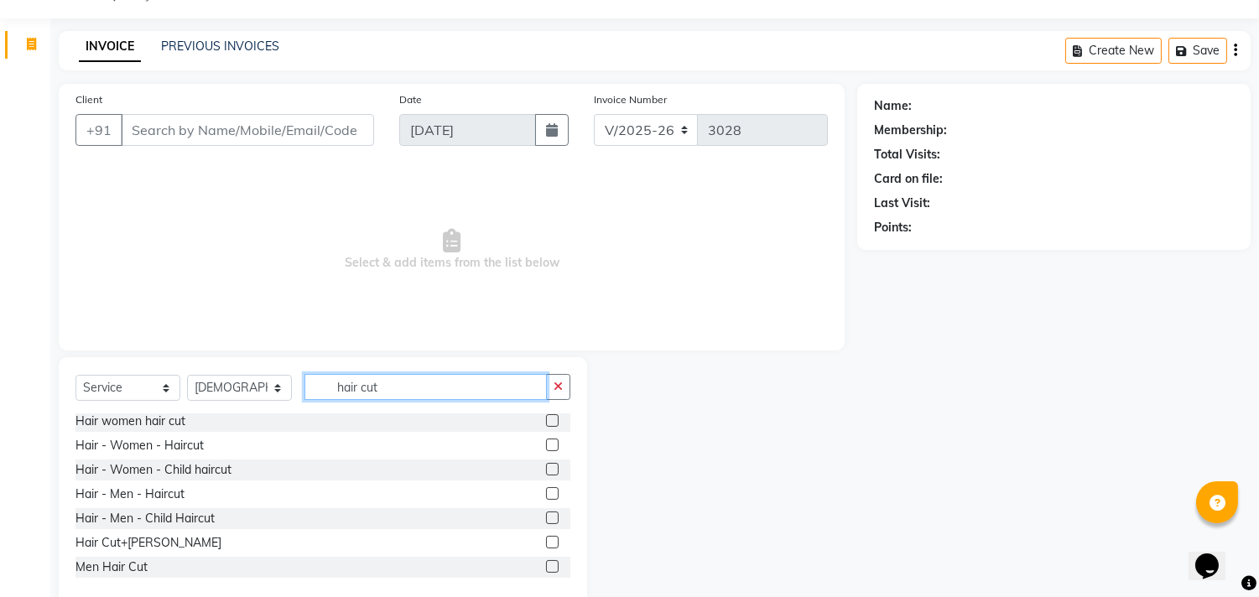
scroll to position [74, 0]
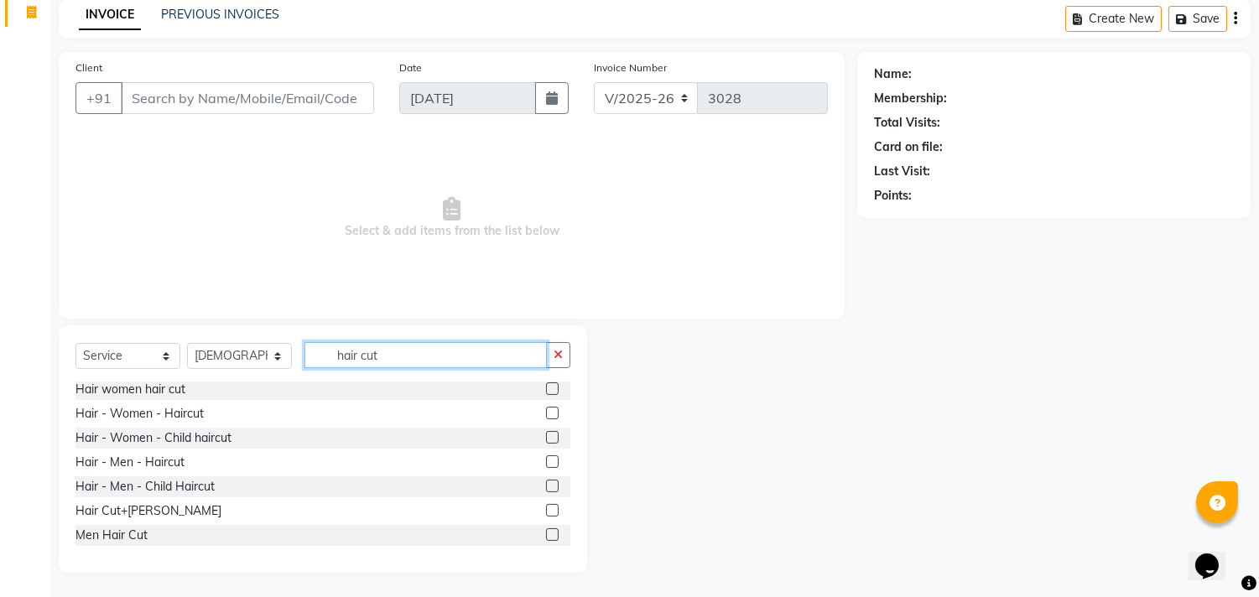
type input "hair cut"
click at [546, 510] on label at bounding box center [552, 510] width 13 height 13
click at [546, 510] on input "checkbox" at bounding box center [551, 511] width 11 height 11
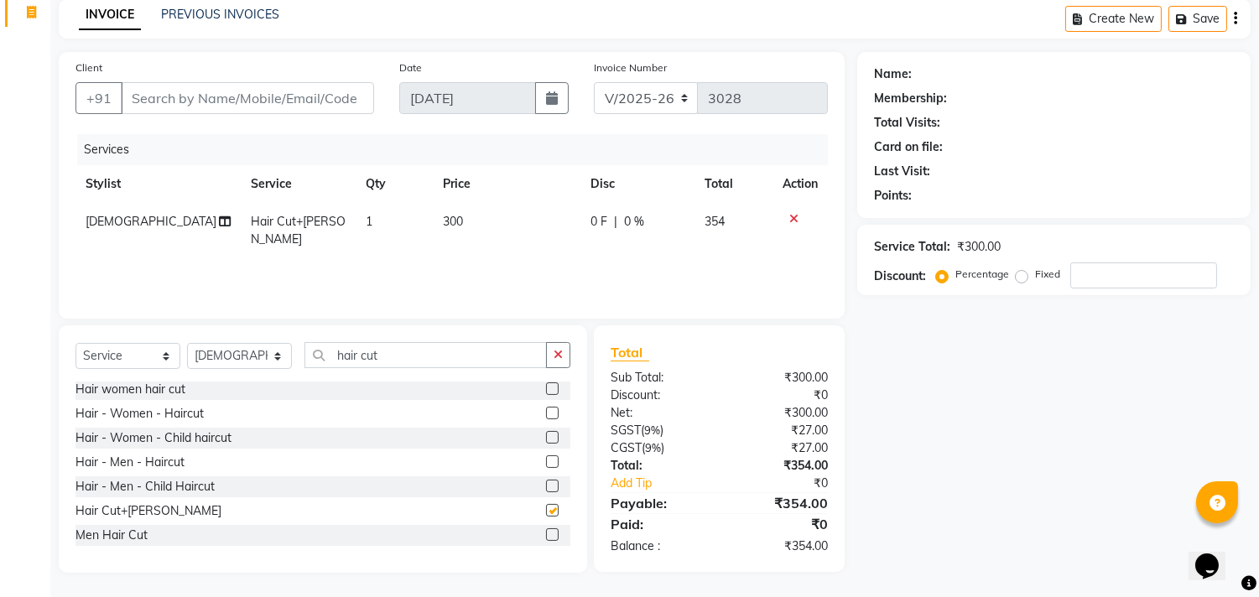
checkbox input "false"
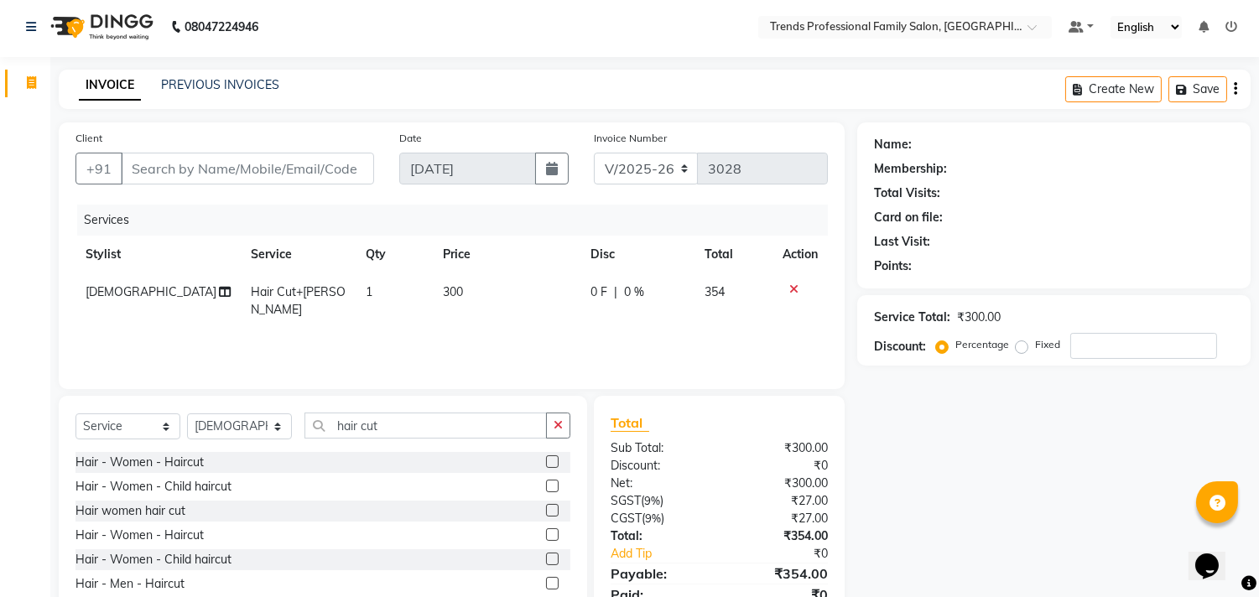
scroll to position [0, 0]
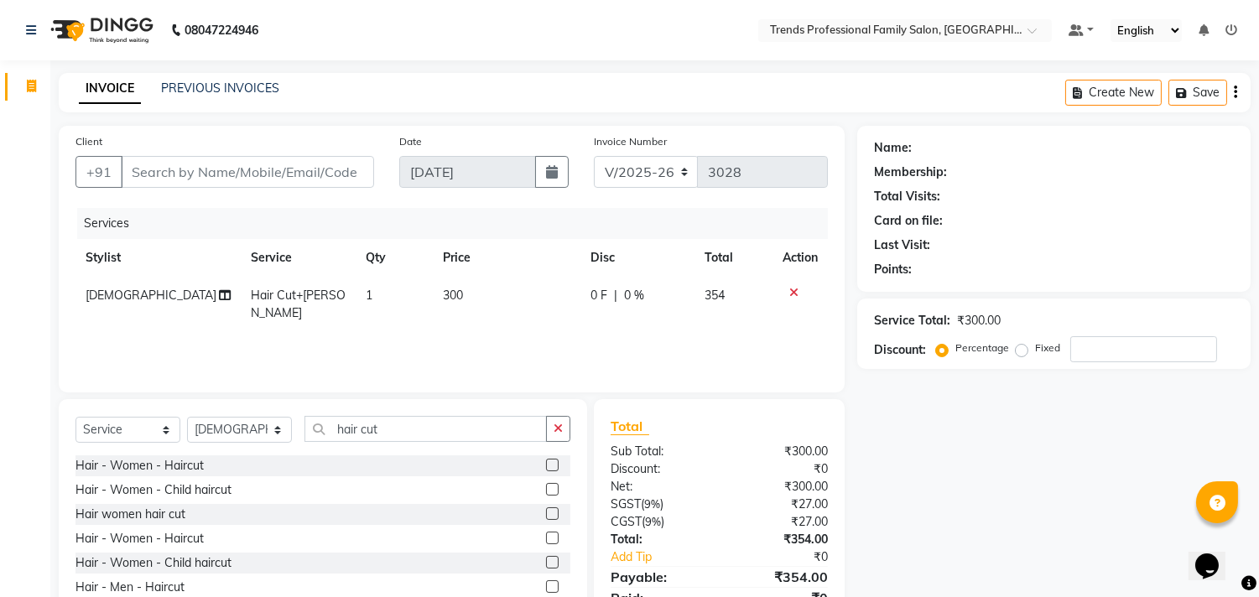
click at [1236, 93] on icon "button" at bounding box center [1235, 92] width 3 height 1
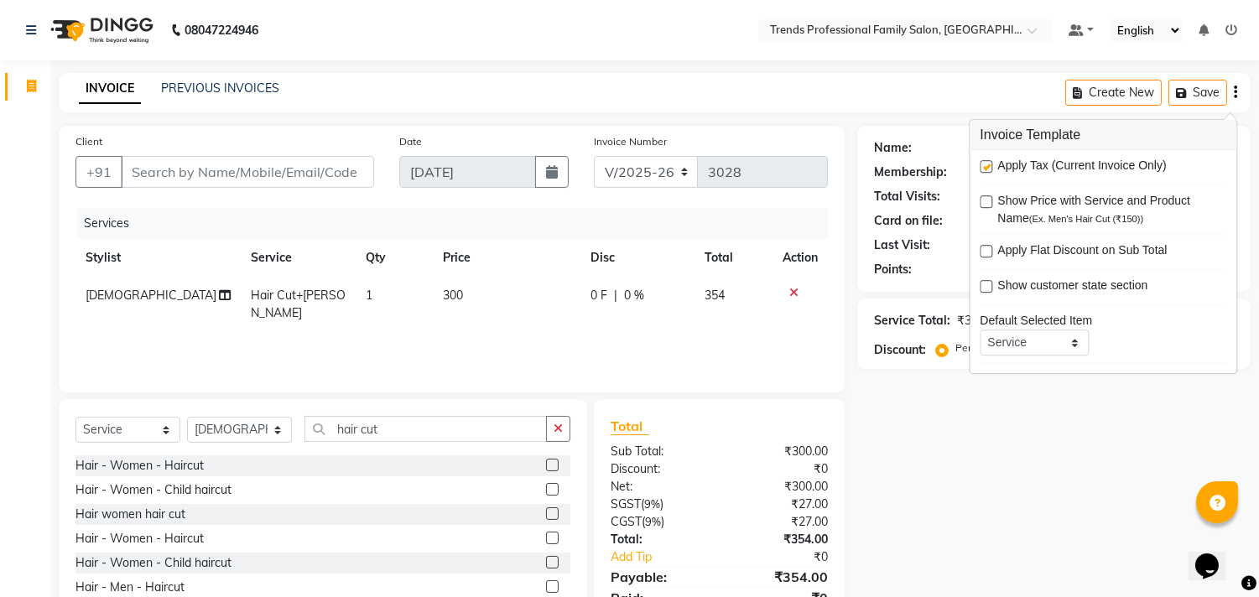
click at [986, 155] on div "Apply Tax (Current Invoice Only) Show Price with Service and Product Name (Ex. …" at bounding box center [1103, 261] width 267 height 223
click at [985, 163] on label at bounding box center [986, 166] width 13 height 13
click at [985, 163] on input "checkbox" at bounding box center [985, 167] width 11 height 11
checkbox input "false"
click at [895, 403] on div "Name: Membership: Total Visits: Card on file: Last Visit: Points: Service Total…" at bounding box center [1060, 386] width 406 height 521
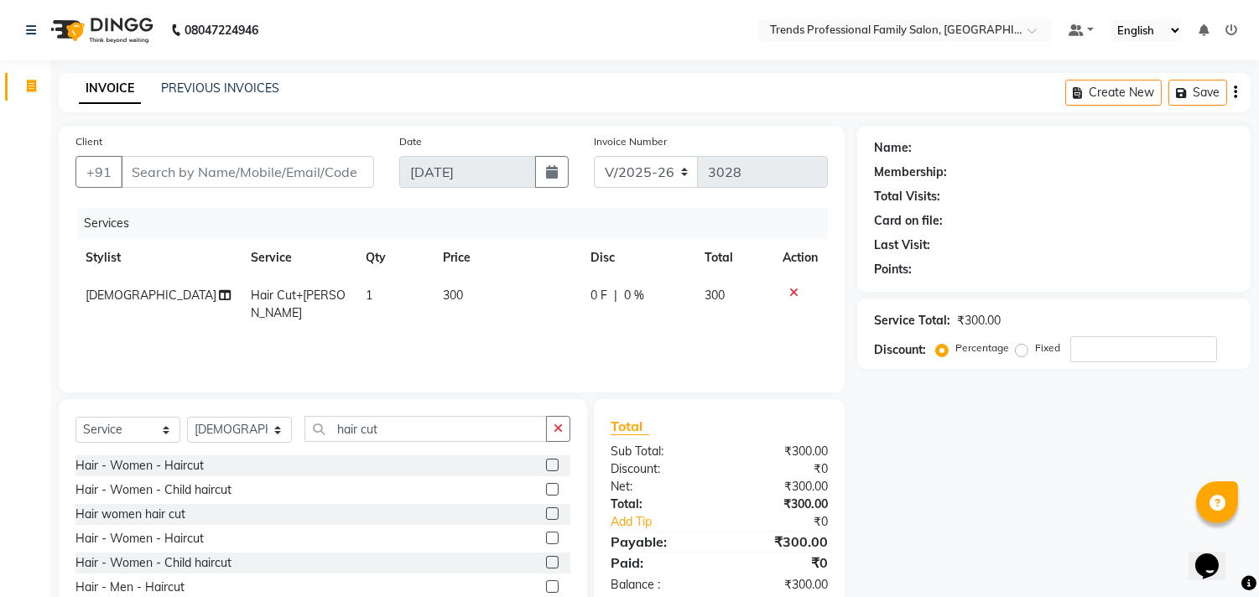
scroll to position [74, 0]
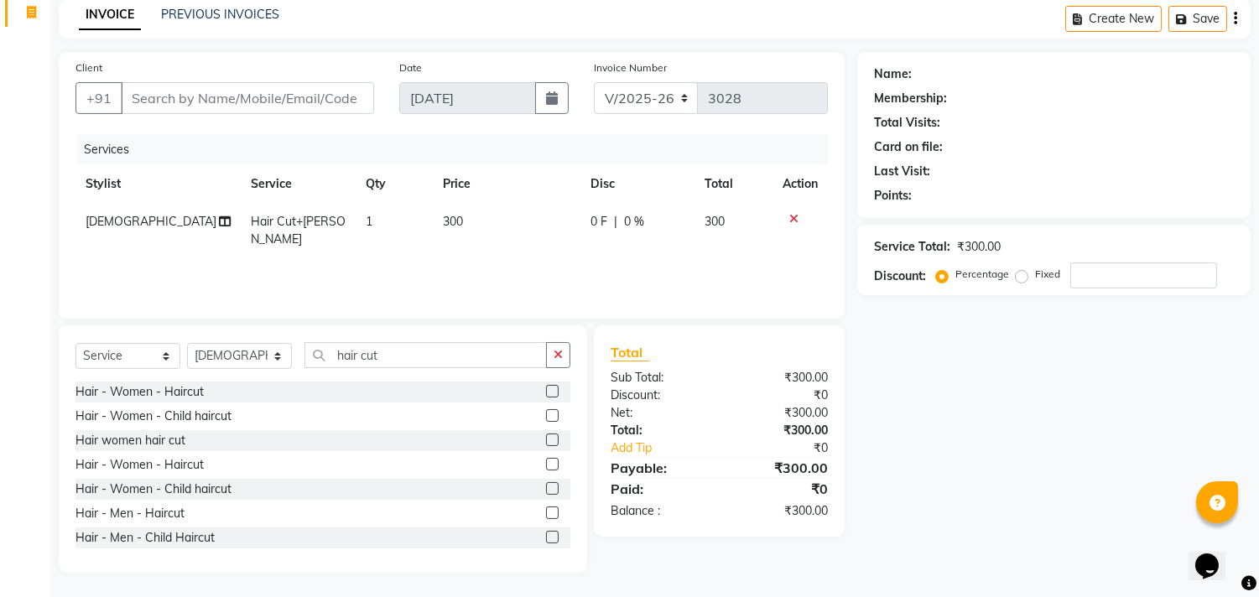
click at [648, 244] on div "Services Stylist Service Qty Price Disc Total Action SHIVA Hair Cut+[PERSON_NAM…" at bounding box center [451, 218] width 752 height 168
click at [270, 96] on input "Client" at bounding box center [247, 98] width 253 height 32
click at [136, 99] on input "Client" at bounding box center [247, 98] width 253 height 32
click at [133, 97] on input "Client" at bounding box center [247, 98] width 253 height 32
click at [153, 91] on input "Client" at bounding box center [247, 98] width 253 height 32
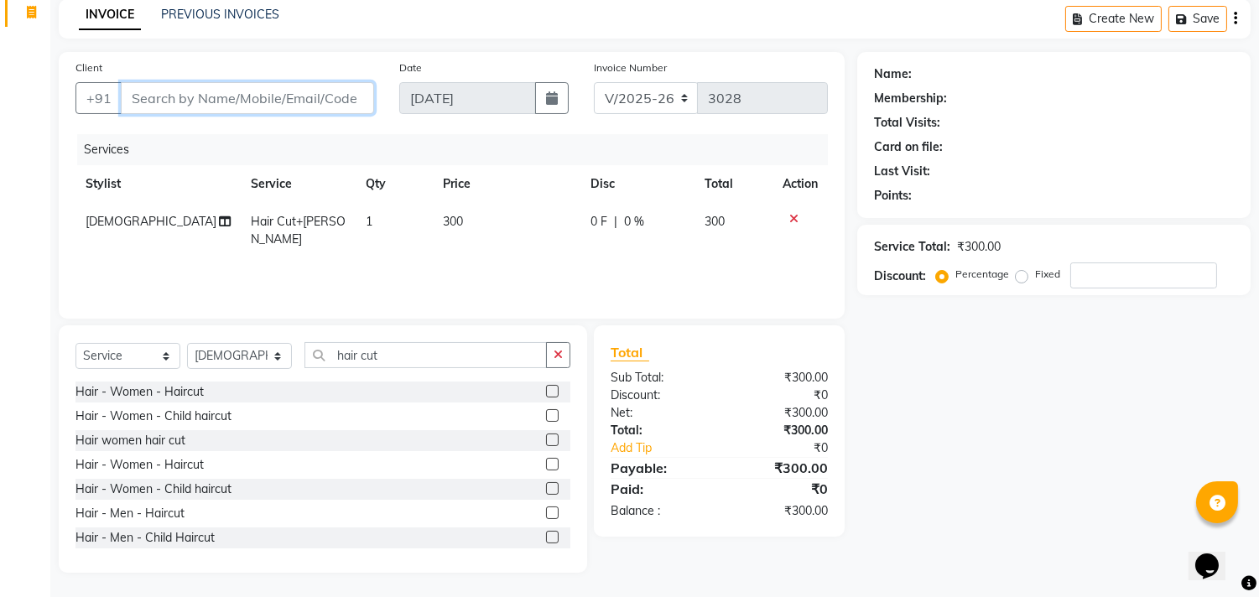
click at [141, 91] on input "Client" at bounding box center [247, 98] width 253 height 32
click at [138, 103] on input "Client" at bounding box center [247, 98] width 253 height 32
click at [137, 99] on input "Client" at bounding box center [247, 98] width 253 height 32
click at [219, 221] on icon at bounding box center [225, 222] width 12 height 12
select select "84239"
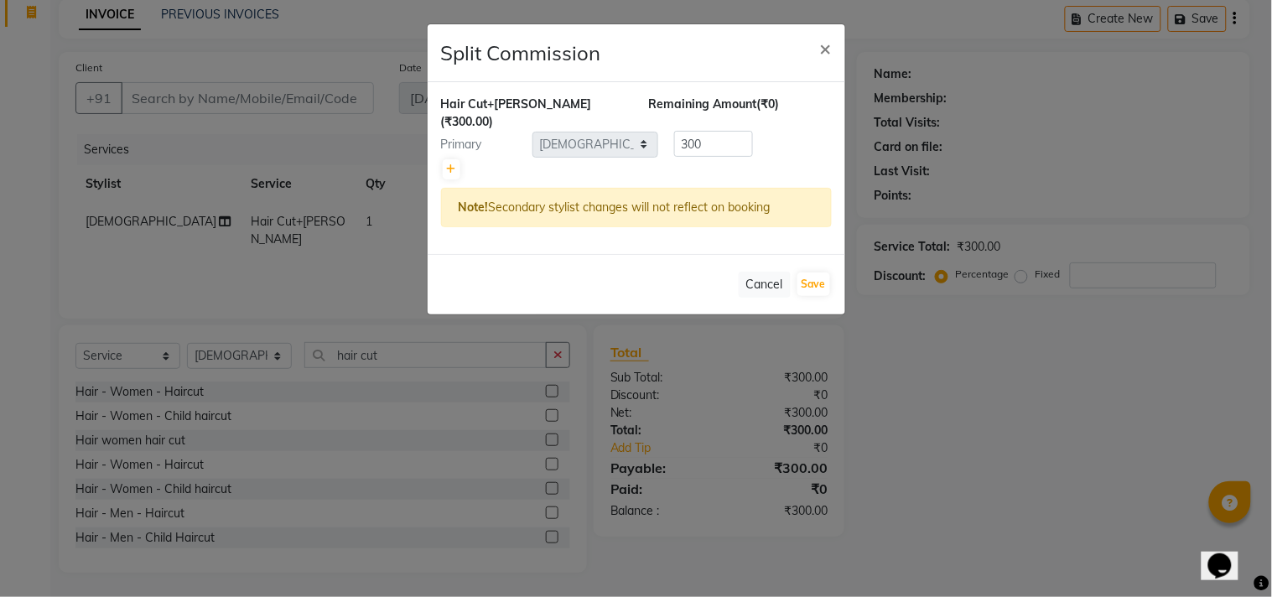
click at [247, 239] on ngb-modal-window "Split Commission × Hair Cut+[PERSON_NAME] (₹300.00) Remaining Amount (₹0) Prima…" at bounding box center [636, 298] width 1272 height 597
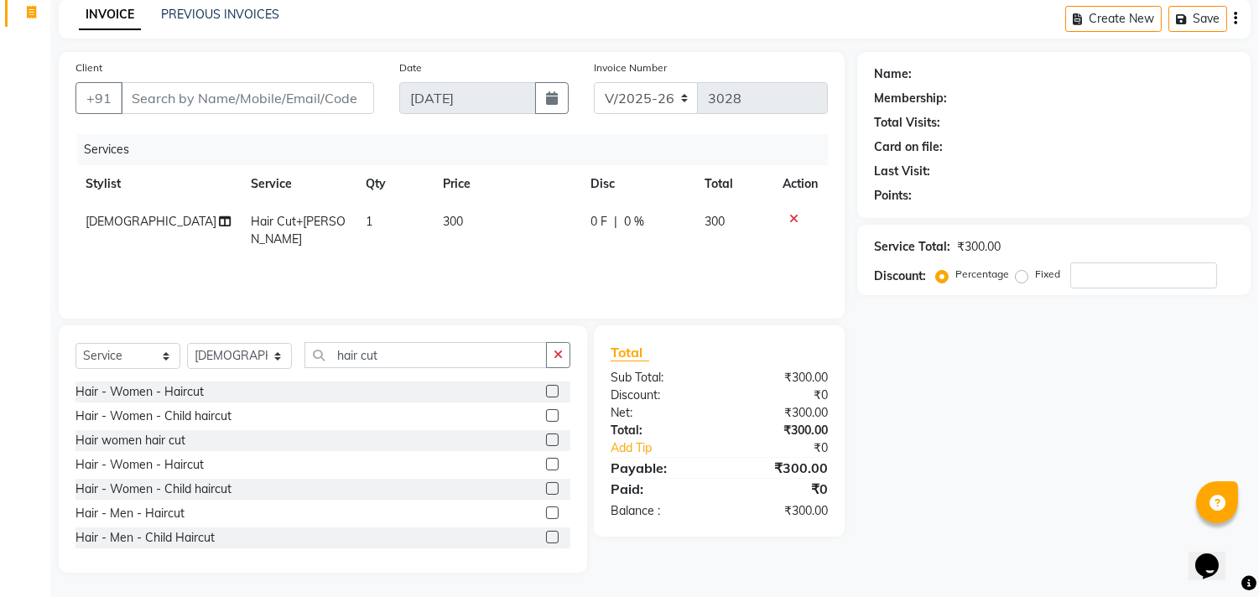
click at [219, 220] on icon at bounding box center [225, 222] width 12 height 12
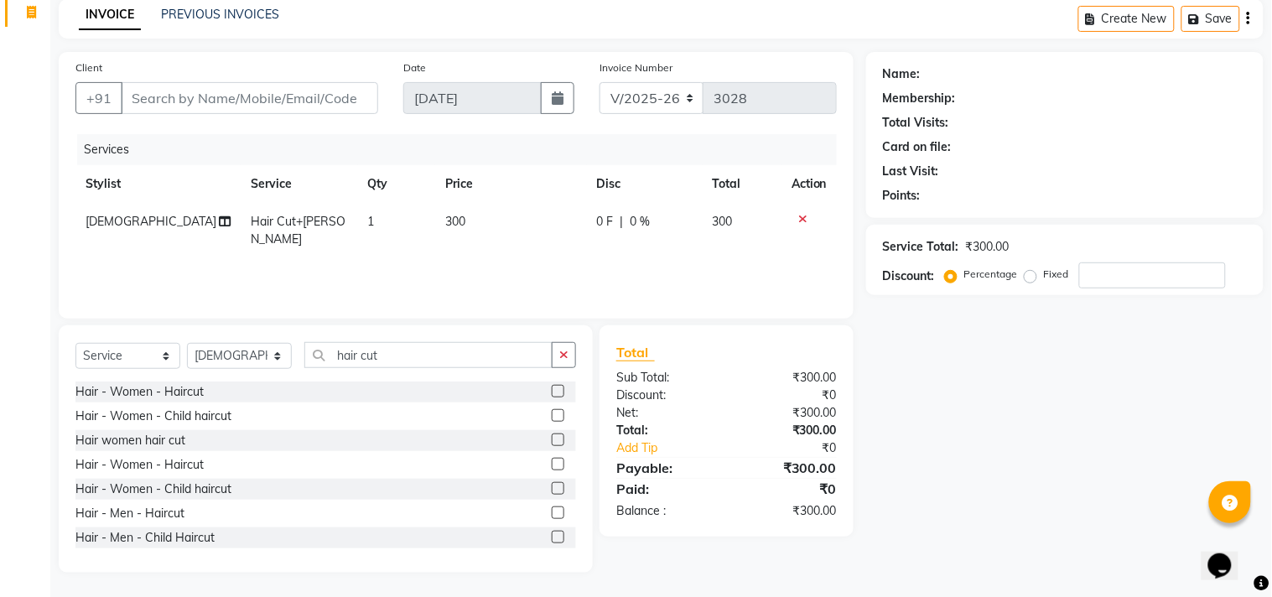
select select "84239"
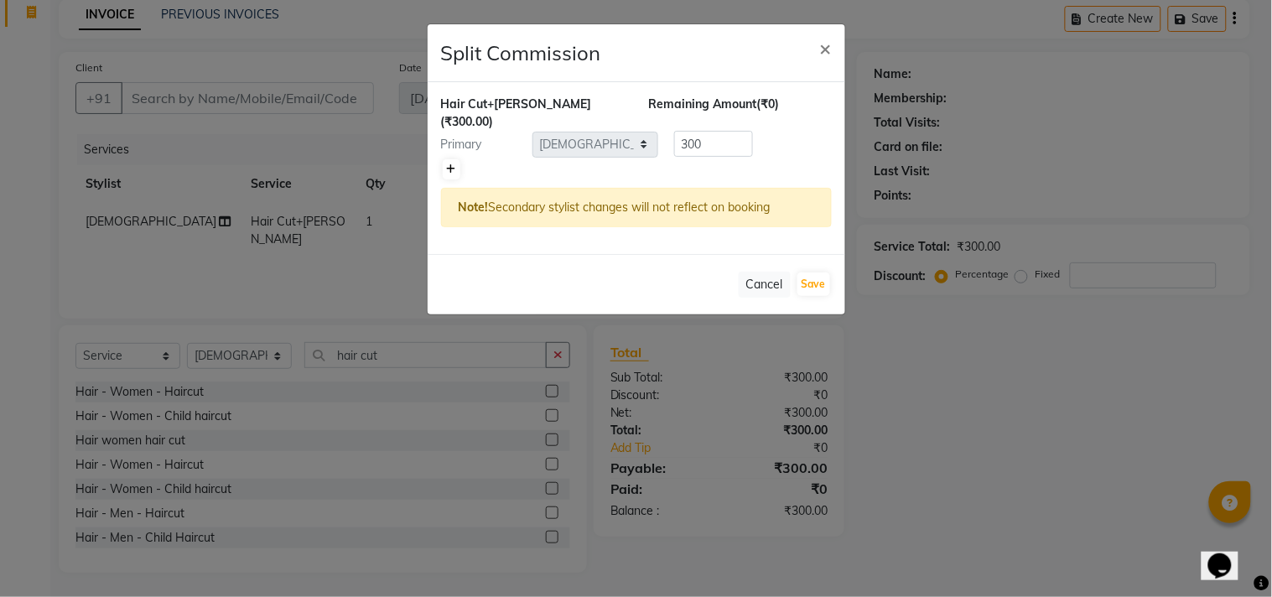
click at [448, 164] on icon at bounding box center [451, 169] width 9 height 10
type input "150"
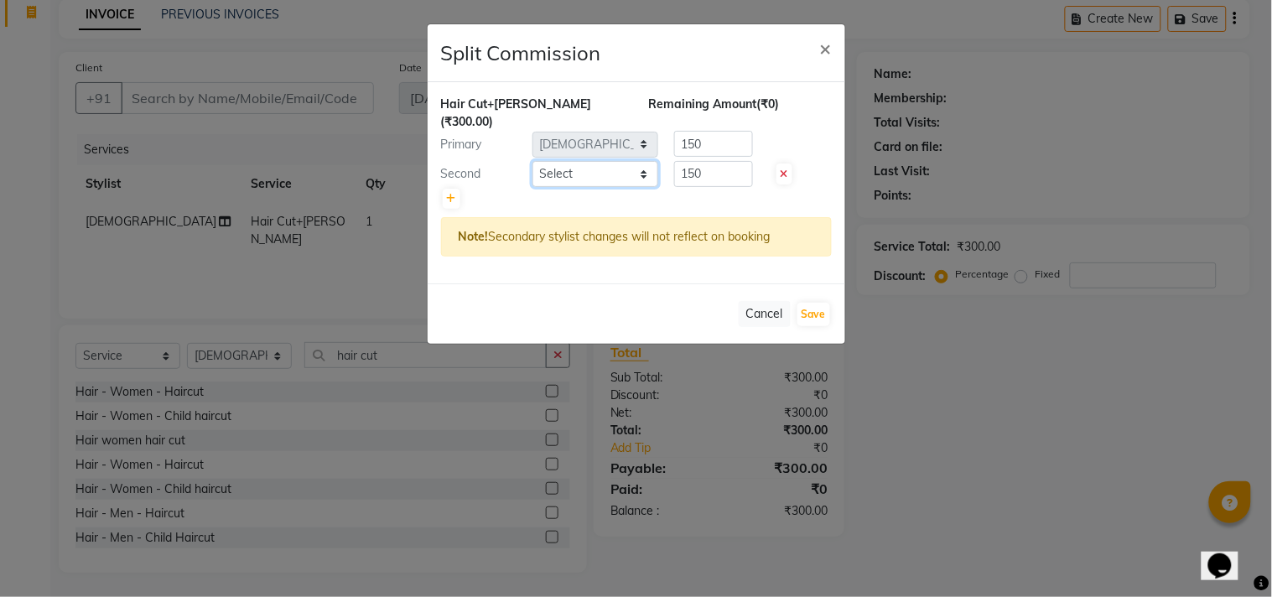
click at [641, 161] on select "Select [PERSON_NAME] [PERSON_NAME] [PERSON_NAME] [PERSON_NAME] RUSTHAM [PERSON_…" at bounding box center [596, 174] width 126 height 26
select select "86395"
click at [533, 161] on select "Select [PERSON_NAME] [PERSON_NAME] [PERSON_NAME] [PERSON_NAME] RUSTHAM [PERSON_…" at bounding box center [596, 174] width 126 height 26
click at [828, 44] on span "×" at bounding box center [826, 47] width 12 height 25
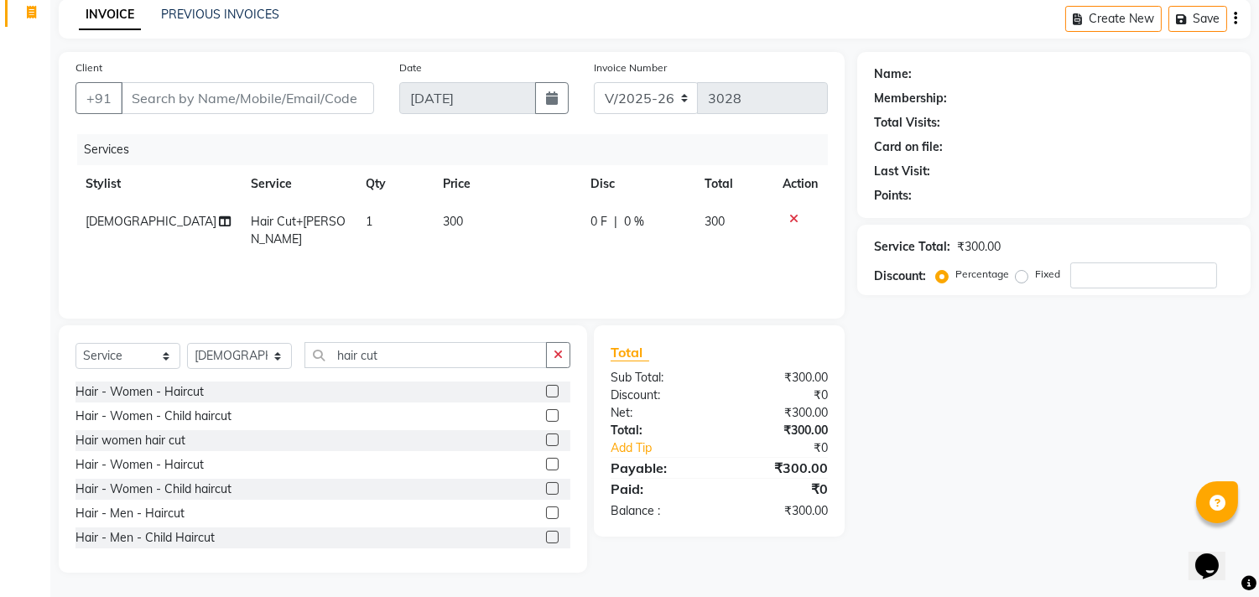
click at [798, 221] on div at bounding box center [800, 219] width 35 height 12
click at [794, 216] on icon at bounding box center [793, 219] width 9 height 12
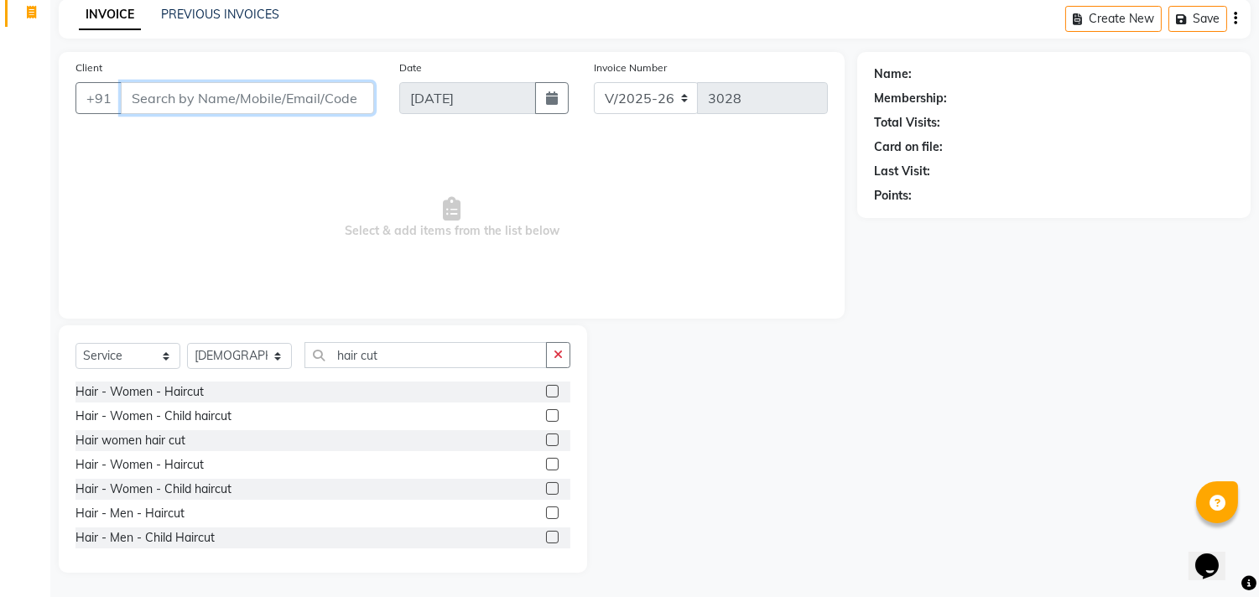
click at [158, 96] on input "Client" at bounding box center [247, 98] width 253 height 32
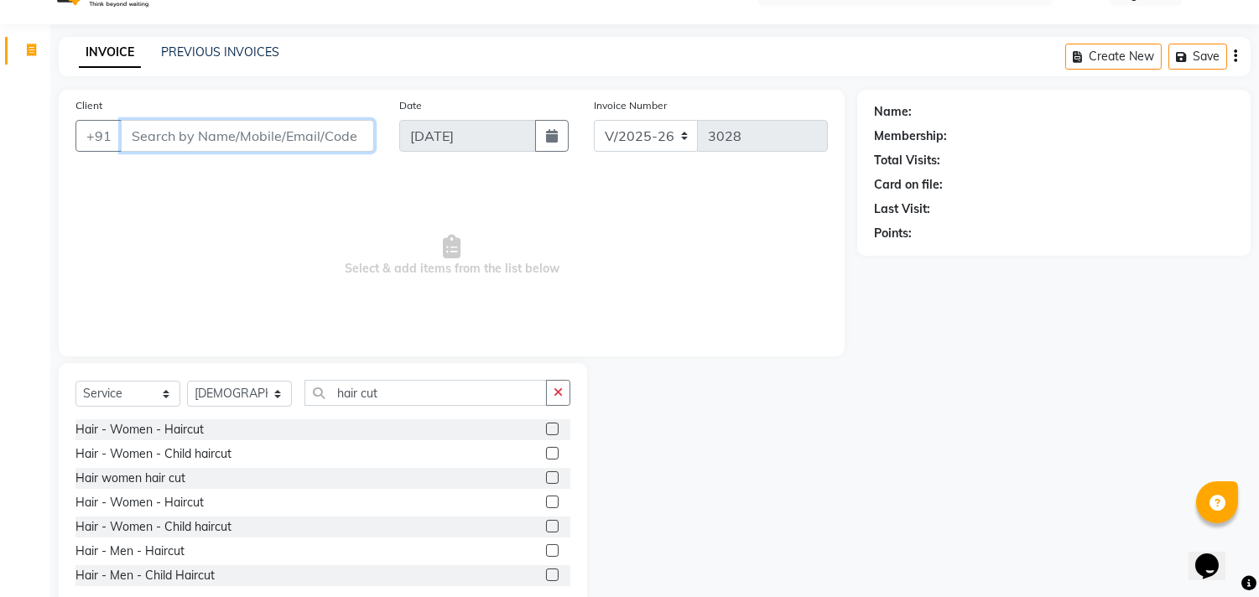
scroll to position [0, 0]
